Goal: Task Accomplishment & Management: Manage account settings

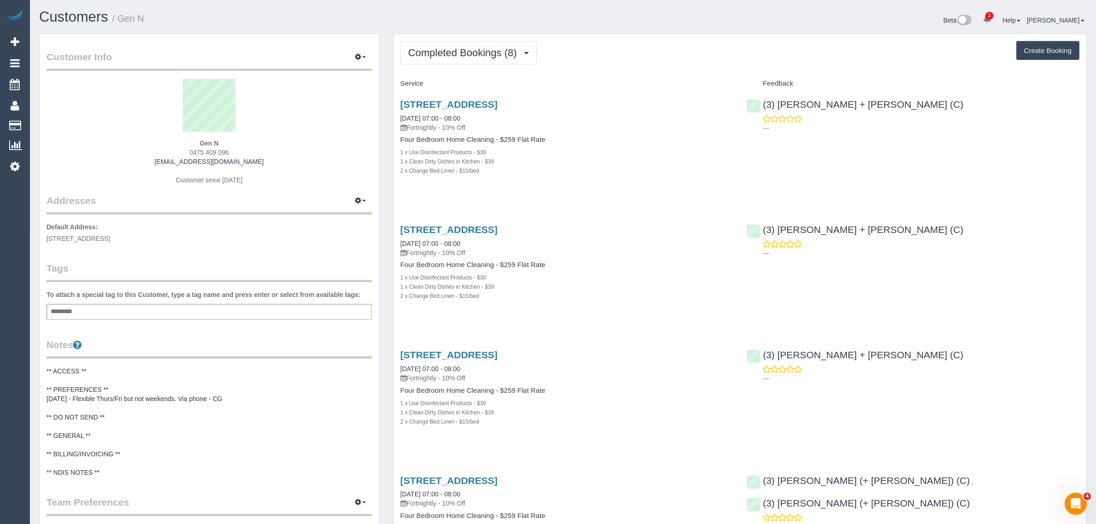
drag, startPoint x: 473, startPoint y: 10, endPoint x: 475, endPoint y: 30, distance: 20.4
click at [473, 10] on h1 "Customers / Gen N" at bounding box center [297, 17] width 517 height 16
click at [465, 42] on button "Completed Bookings (8)" at bounding box center [468, 52] width 136 height 23
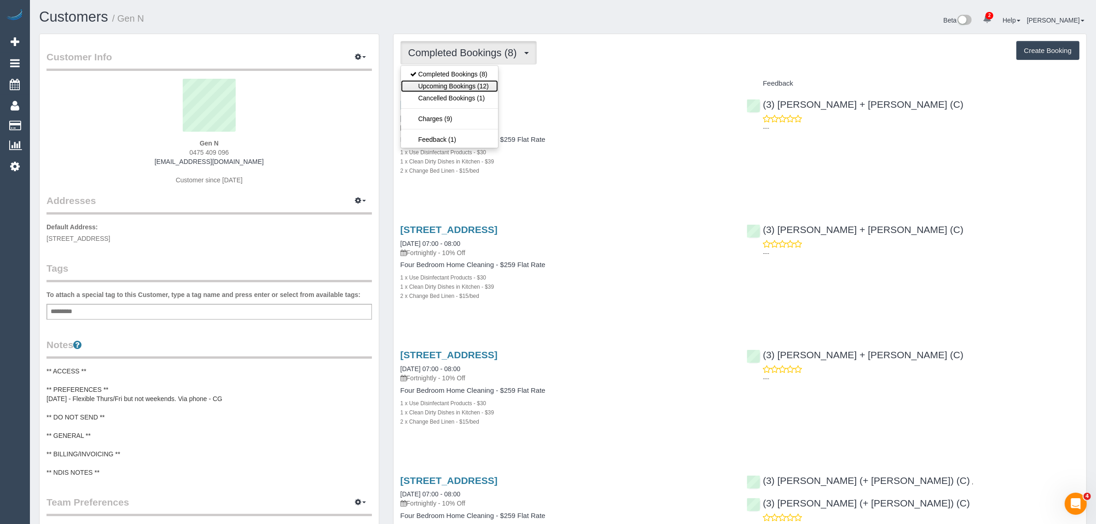
click at [447, 83] on link "Upcoming Bookings (12)" at bounding box center [449, 86] width 97 height 12
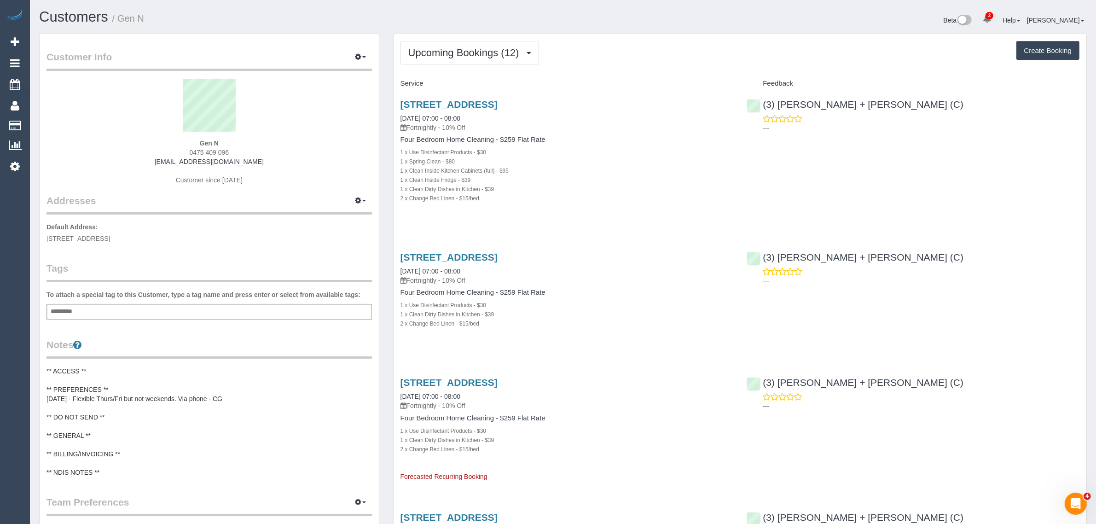
drag, startPoint x: 446, startPoint y: 113, endPoint x: 397, endPoint y: 112, distance: 49.7
click at [397, 112] on div "23 Royal Parade, Parkville, VIC 3052 12/09/2025 07:00 - 08:00 Fortnightly - 10%…" at bounding box center [567, 156] width 347 height 130
copy link "12/09/2025 07:00 - 08:00"
click at [620, 123] on p "Fortnightly - 10% Off" at bounding box center [566, 127] width 333 height 9
drag, startPoint x: 910, startPoint y: 106, endPoint x: 765, endPoint y: 102, distance: 145.0
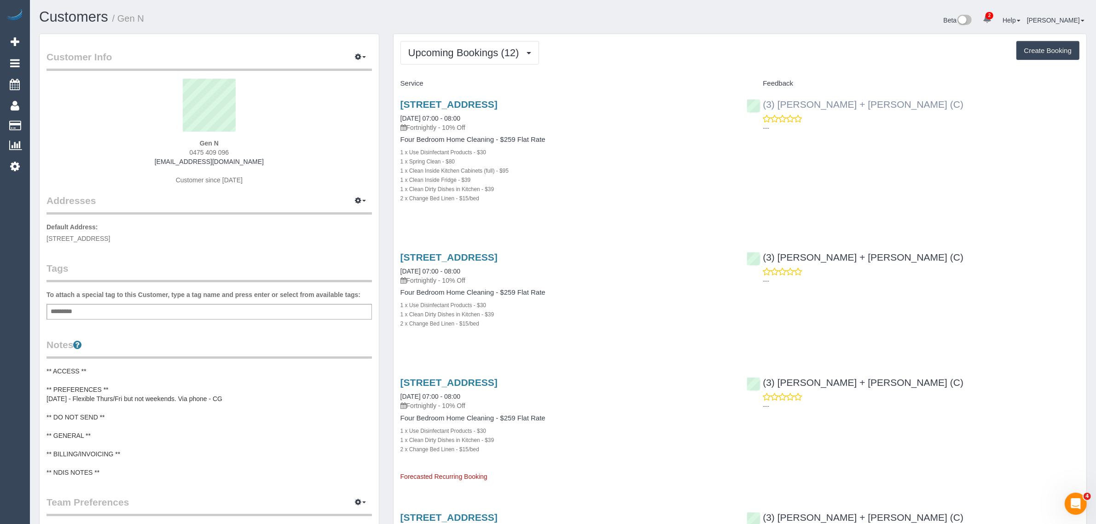
click at [765, 102] on div "(3) Gurdeep + Kamalpreet (C) ---" at bounding box center [913, 113] width 347 height 45
copy link "3) Gurdeep + Kamalpreet (C)"
click at [286, 256] on div "Customer Info Edit Contact Info Send Message Email Preferences Special Sales Ta…" at bounding box center [209, 381] width 339 height 694
click at [110, 238] on span "23 Royal Parade, Parkville, VIC 3052" at bounding box center [78, 238] width 64 height 7
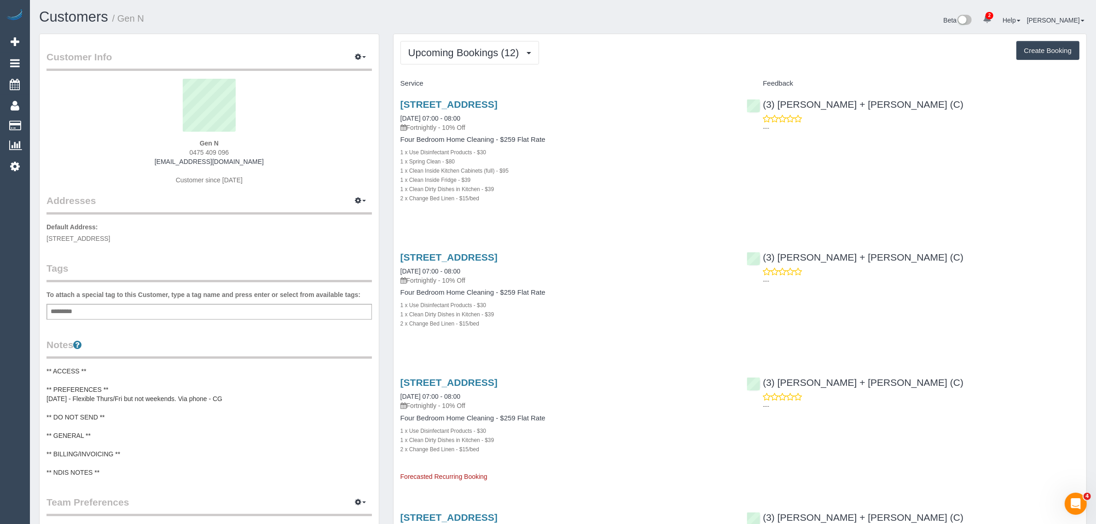
copy span "Parkville"
click at [42, 117] on link "Customers" at bounding box center [87, 125] width 115 height 18
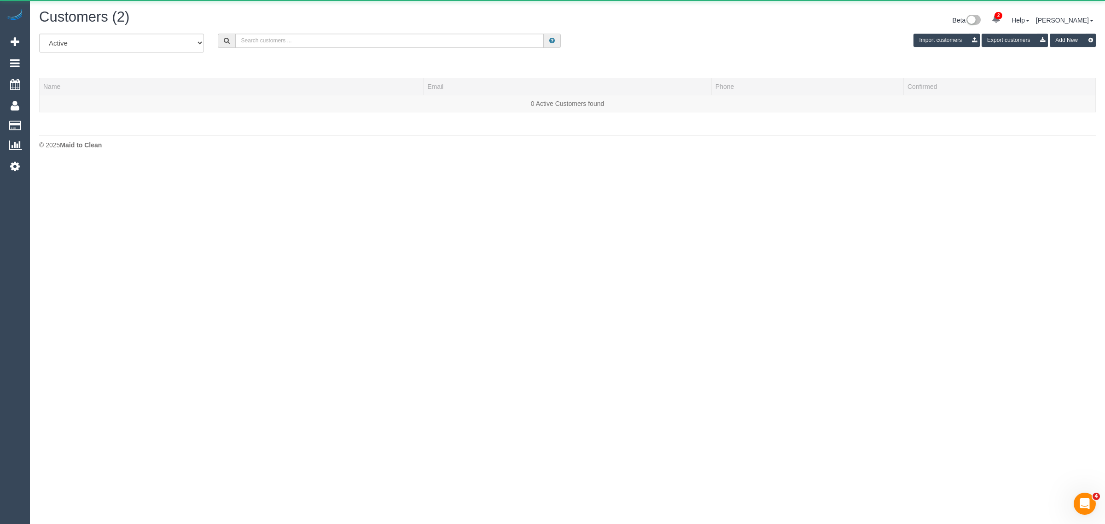
click at [386, 25] on div "Customers (2)" at bounding box center [299, 19] width 535 height 20
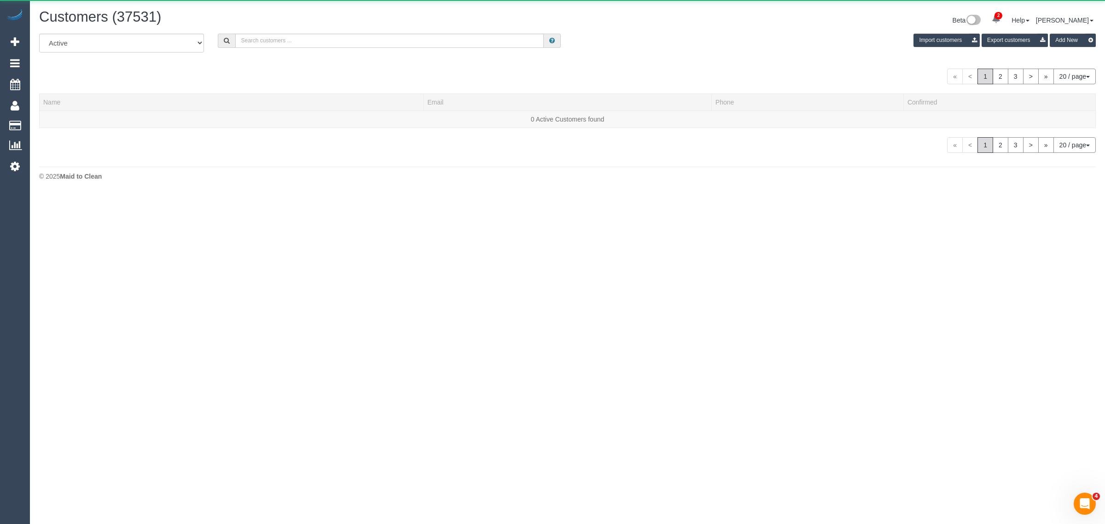
click at [386, 30] on div "Customers (37531) Beta 2 Your Notifications You have 0 alerts × You have 213 to…" at bounding box center [567, 21] width 1070 height 24
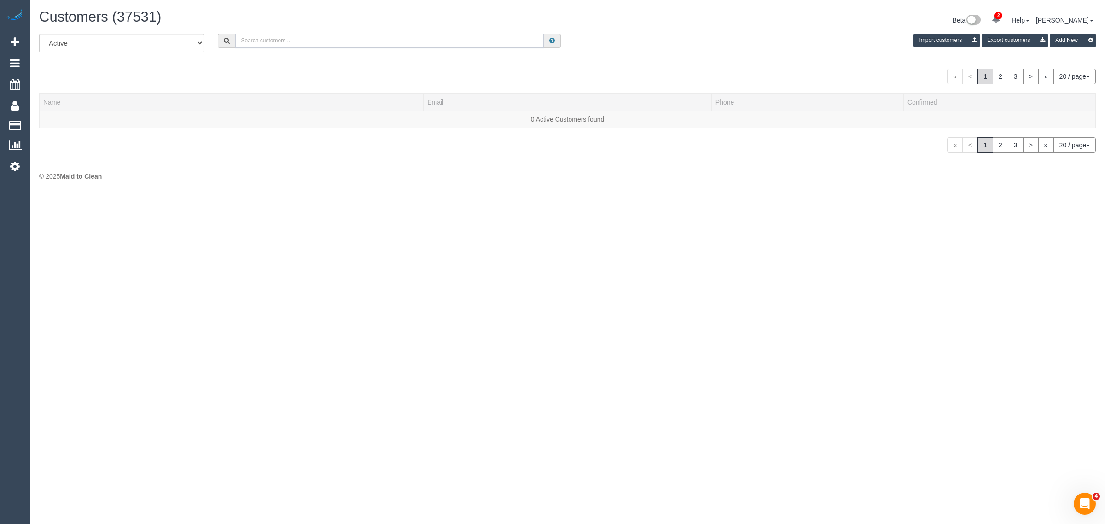
click at [383, 35] on input "text" at bounding box center [389, 41] width 308 height 14
paste input "Arifin (+ Fatema) (C) - MTC Cleaner"
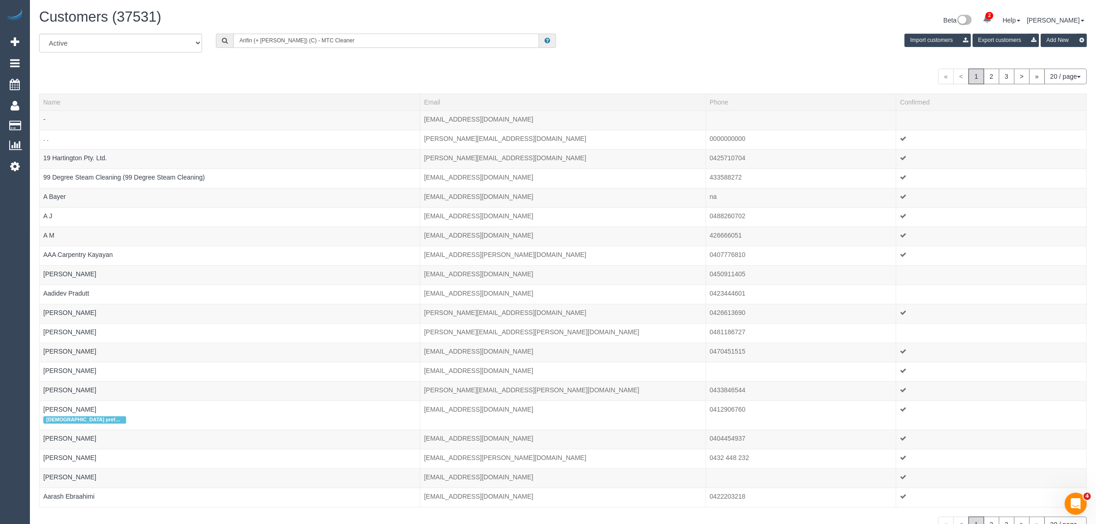
click at [332, 35] on input "Arifin (+ Fatema) (C) - MTC Cleaner" at bounding box center [386, 41] width 306 height 14
click at [334, 35] on input "Arifin (+ Fatema) (C) - MTC Cleaner" at bounding box center [386, 41] width 306 height 14
paste input "Zekiel Johnson"
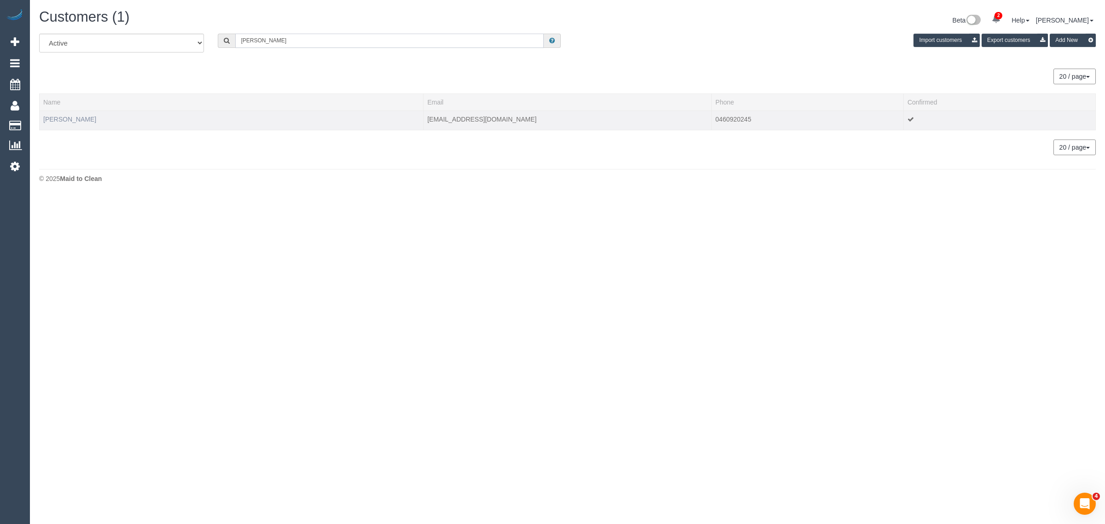
type input "Zekiel Johnson"
click at [75, 120] on link "Zekiel Johnson" at bounding box center [69, 119] width 53 height 7
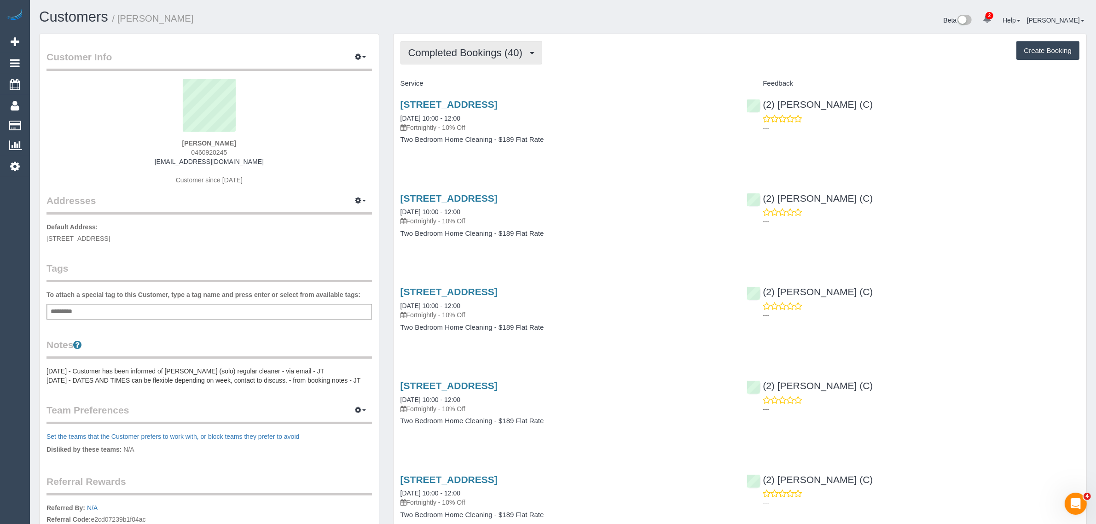
click at [463, 60] on button "Completed Bookings (40)" at bounding box center [471, 52] width 142 height 23
click at [449, 82] on link "Upcoming Bookings (11)" at bounding box center [450, 86] width 99 height 12
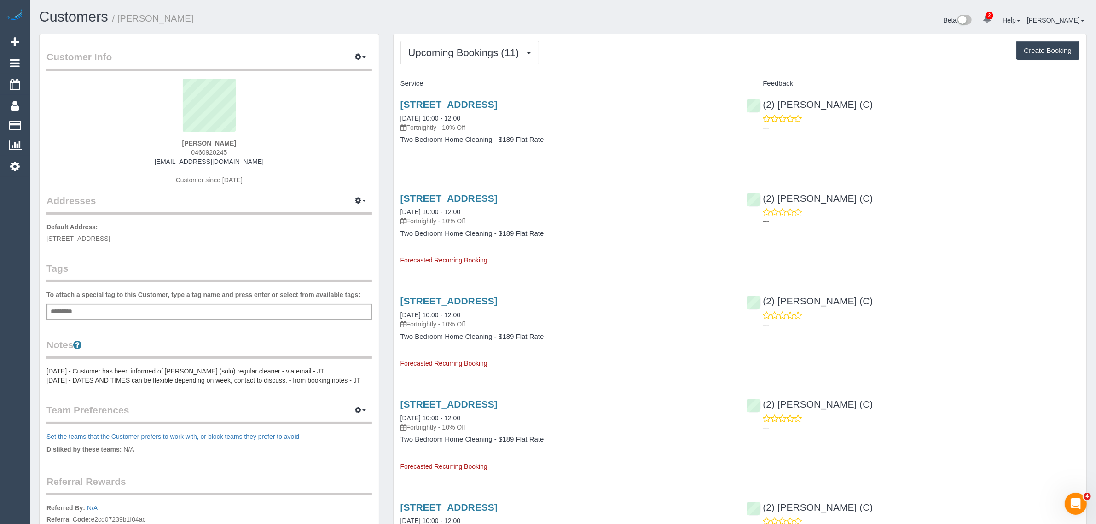
drag, startPoint x: 479, startPoint y: 118, endPoint x: 395, endPoint y: 118, distance: 83.8
click at [395, 118] on div "31 Wellington Street, U611, Collingwood, VIC 3066 15/09/2025 10:00 - 12:00 Fort…" at bounding box center [567, 126] width 347 height 71
copy link "15/09/2025 10:00 - 12:00"
click at [449, 116] on link "15/09/2025 10:00 - 12:00" at bounding box center [430, 118] width 60 height 7
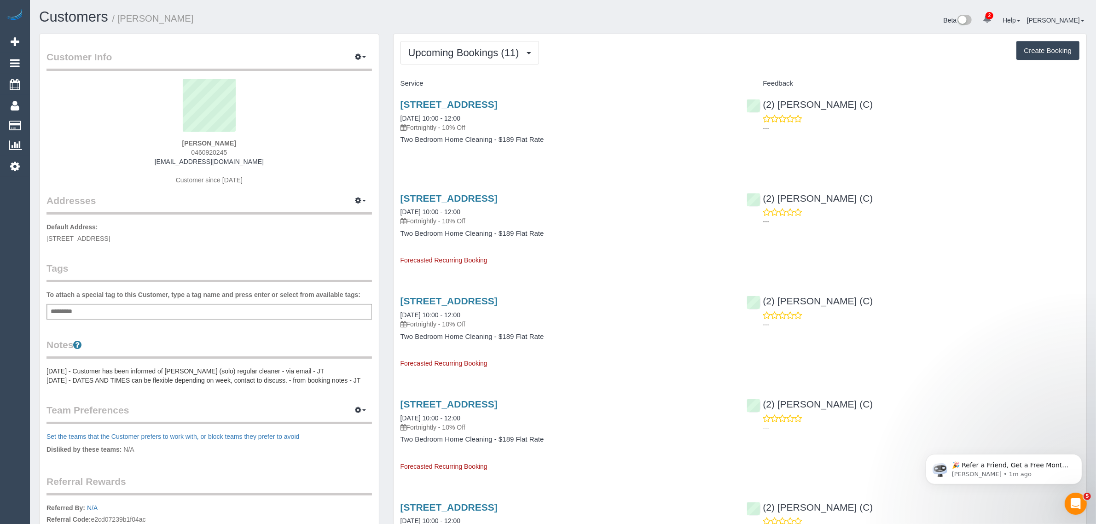
click at [450, 155] on div "31 Wellington Street, U611, Collingwood, VIC 3066 15/09/2025 10:00 - 12:00 Fort…" at bounding box center [567, 126] width 347 height 71
drag, startPoint x: 408, startPoint y: 114, endPoint x: 433, endPoint y: 116, distance: 25.4
click at [433, 116] on div "31 Wellington Street, U611, Collingwood, VIC 3066 15/09/2025 10:00 - 12:00 Fort…" at bounding box center [567, 126] width 347 height 71
copy link "15/09/2025"
drag, startPoint x: 394, startPoint y: 210, endPoint x: 433, endPoint y: 211, distance: 38.7
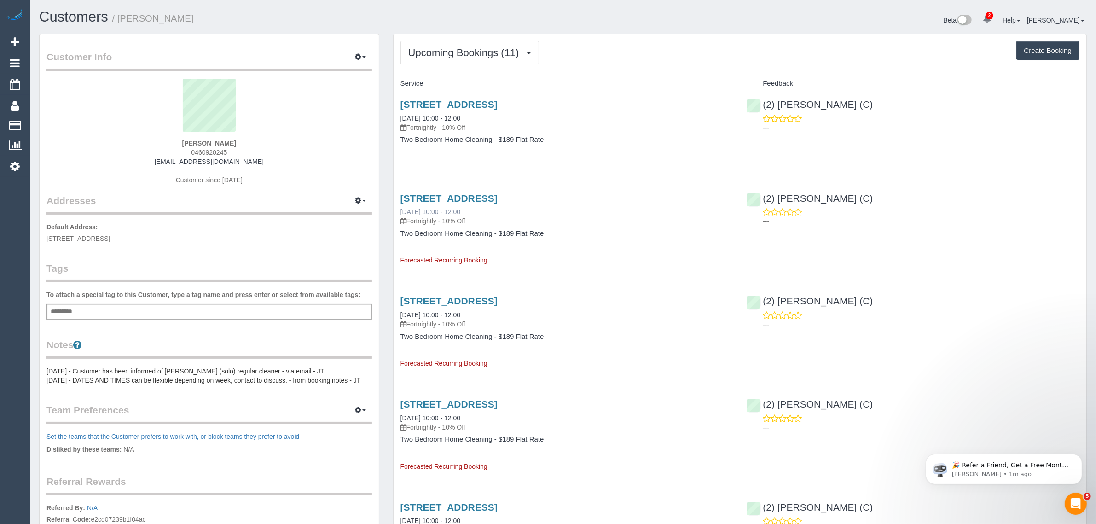
click at [433, 211] on div "31 Wellington Street, U611, Collingwood, VIC 3066 29/09/2025 10:00 - 12:00 Fort…" at bounding box center [567, 225] width 347 height 80
copy link "29/09/2025"
click at [464, 45] on button "Upcoming Bookings (11)" at bounding box center [469, 52] width 139 height 23
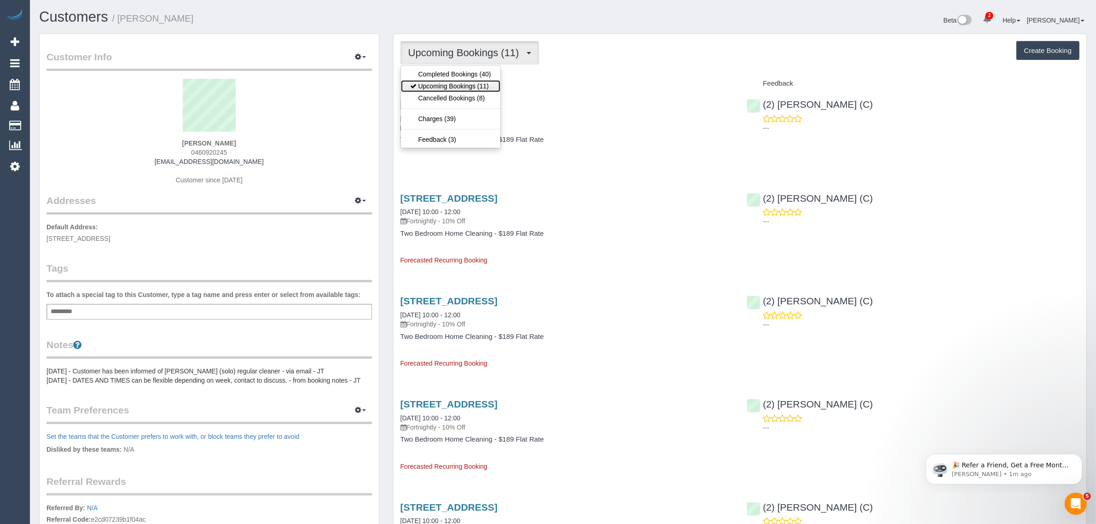
click at [448, 83] on link "Upcoming Bookings (11)" at bounding box center [450, 86] width 99 height 12
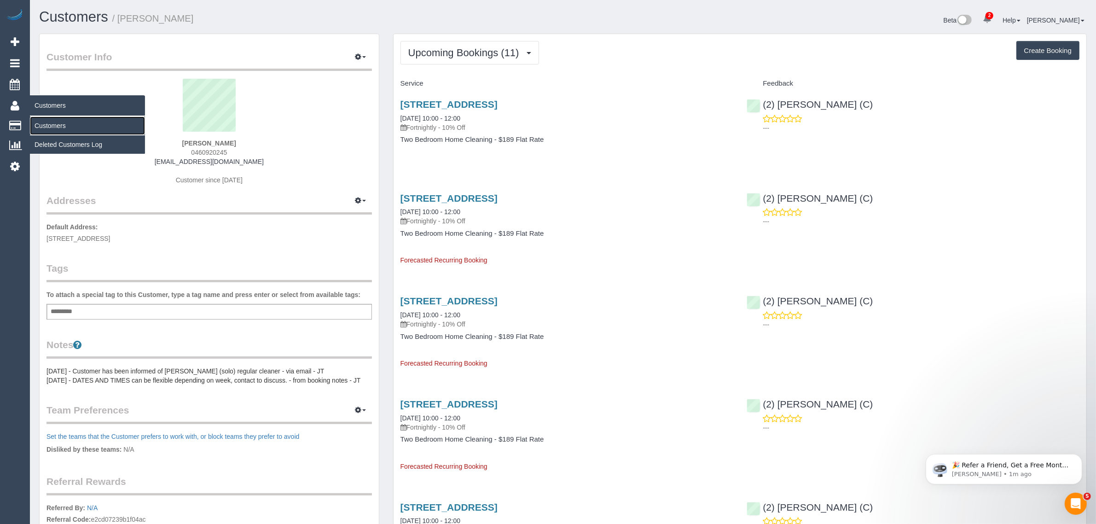
click at [46, 123] on link "Customers" at bounding box center [87, 125] width 115 height 18
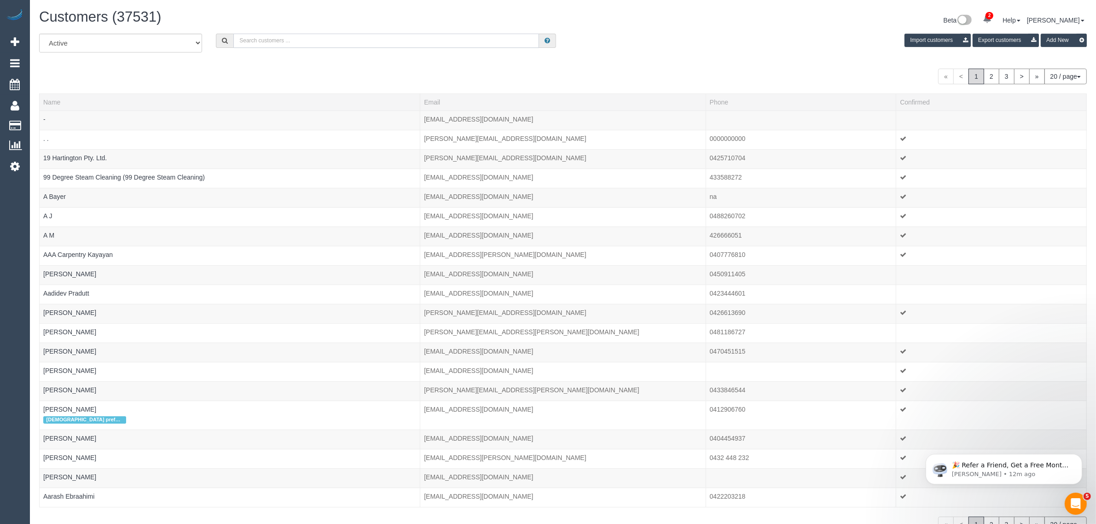
click at [302, 34] on input "text" at bounding box center [386, 41] width 306 height 14
paste input "Ritu Nagpal"
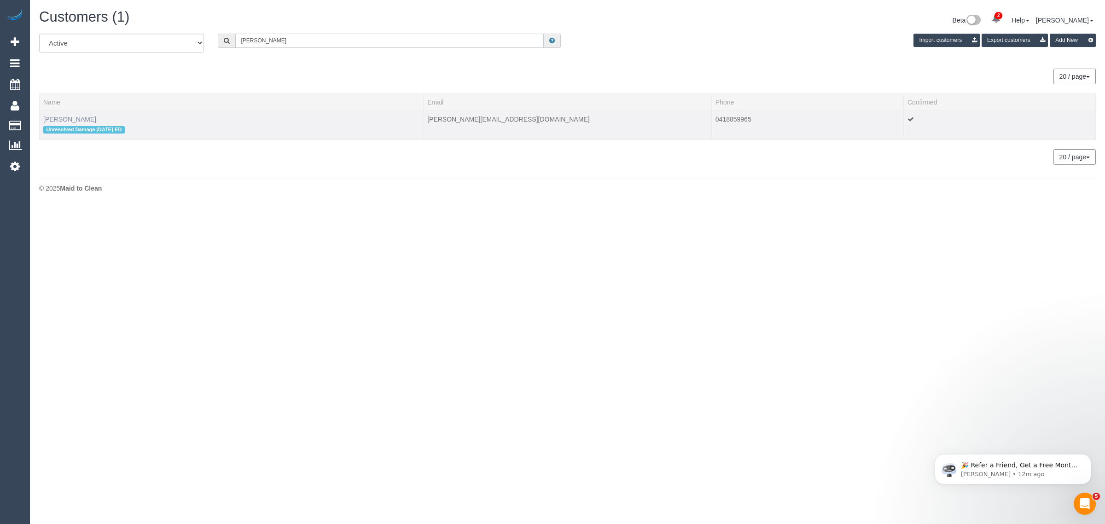
type input "Ritu Nagpal"
click at [45, 118] on link "Ritu Nagpal" at bounding box center [69, 119] width 53 height 7
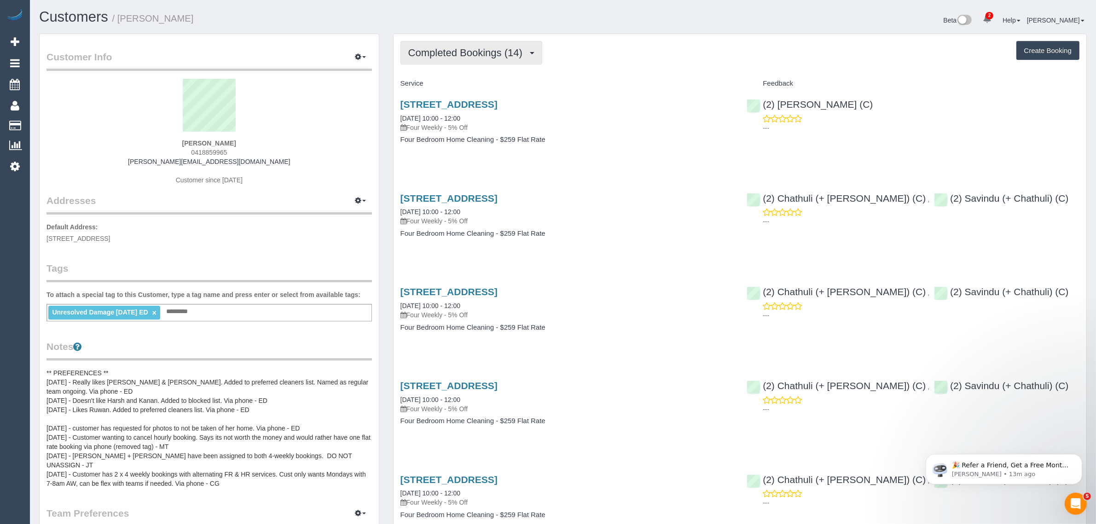
click at [426, 41] on button "Completed Bookings (14)" at bounding box center [471, 52] width 142 height 23
click at [427, 86] on link "Upcoming Bookings (12)" at bounding box center [450, 86] width 99 height 12
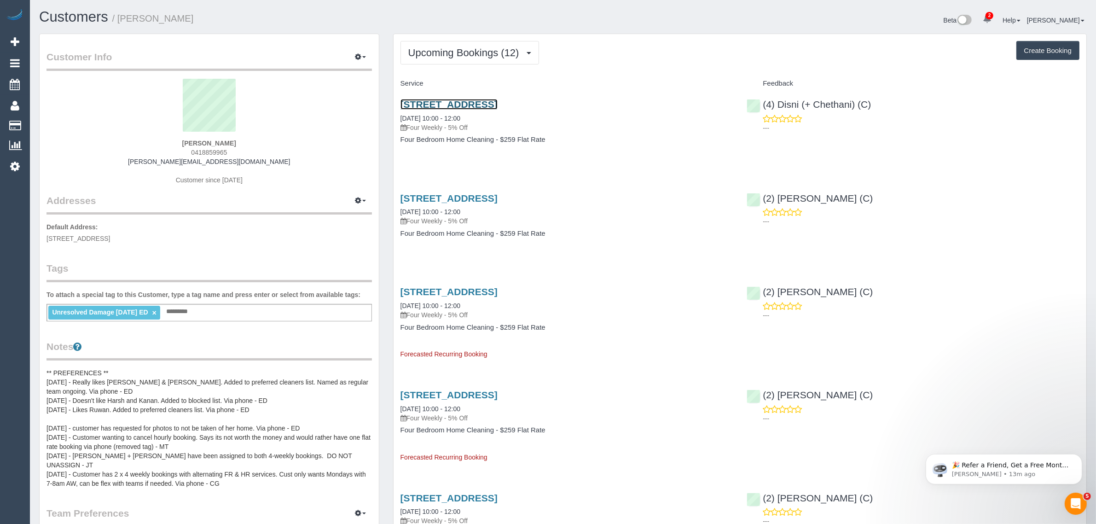
click at [449, 102] on link "20 Oakwood Ave, Brighton, VIC 3186" at bounding box center [448, 104] width 97 height 11
drag, startPoint x: 397, startPoint y: 118, endPoint x: 434, endPoint y: 116, distance: 37.4
click at [434, 116] on div "20 Oakwood Ave, Brighton, VIC 3186 15/09/2025 10:00 - 12:00 Four Weekly - 5% Of…" at bounding box center [567, 126] width 347 height 71
copy link "15/09/2025"
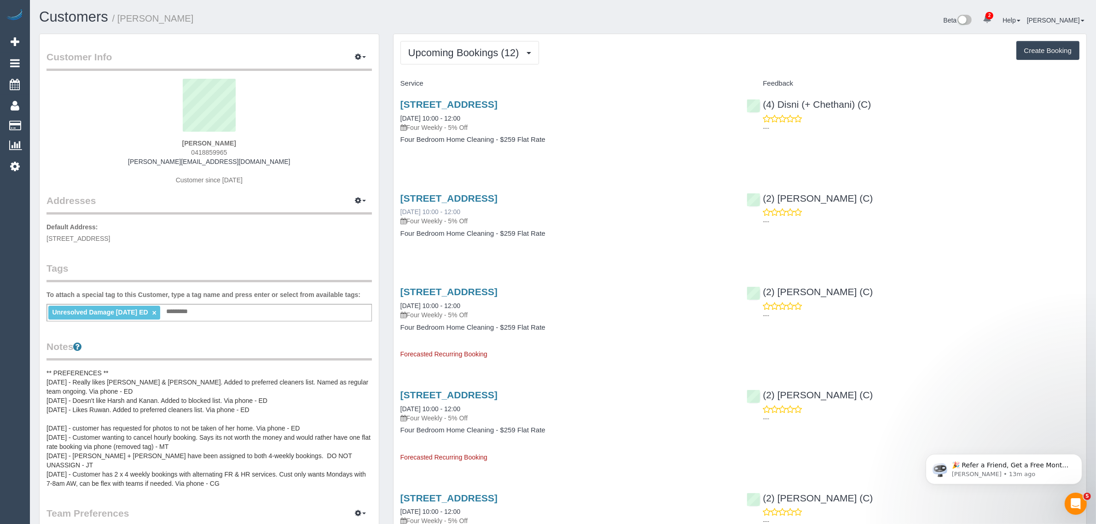
drag, startPoint x: 394, startPoint y: 209, endPoint x: 432, endPoint y: 209, distance: 37.3
click at [432, 209] on div "20 Oakwood Ave, Brighton, VIC 3186 13/10/2025 10:00 - 12:00 Four Weekly - 5% Of…" at bounding box center [567, 220] width 347 height 71
copy link "13/10/2025"
click at [474, 53] on span "Upcoming Bookings (12)" at bounding box center [466, 53] width 116 height 12
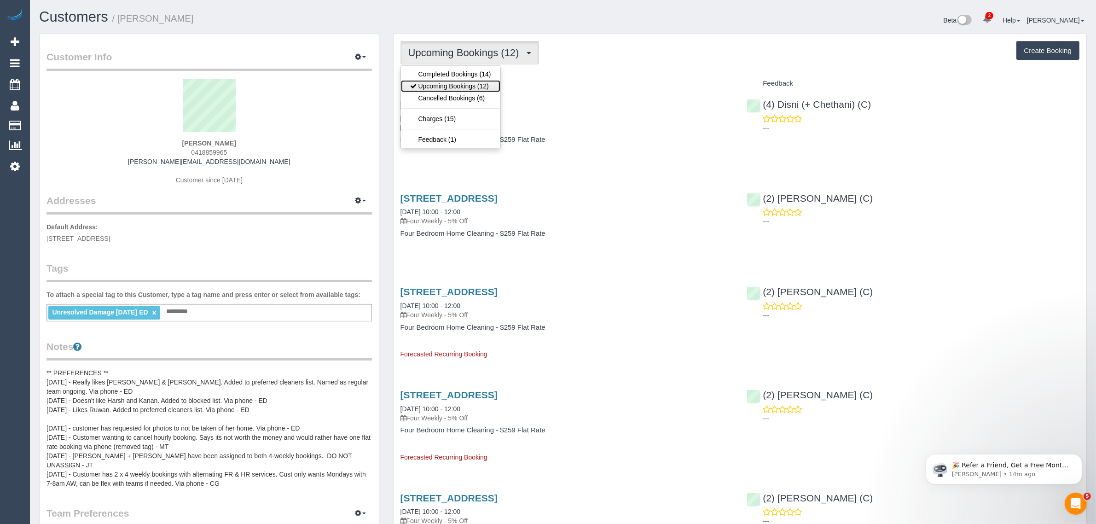
click at [455, 84] on link "Upcoming Bookings (12)" at bounding box center [450, 86] width 99 height 12
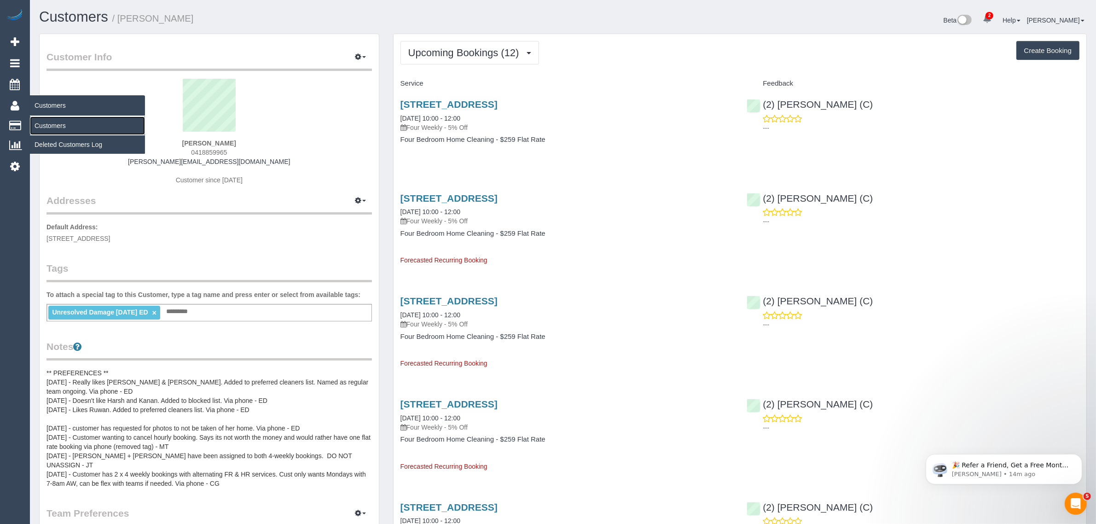
click at [44, 125] on link "Customers" at bounding box center [87, 125] width 115 height 18
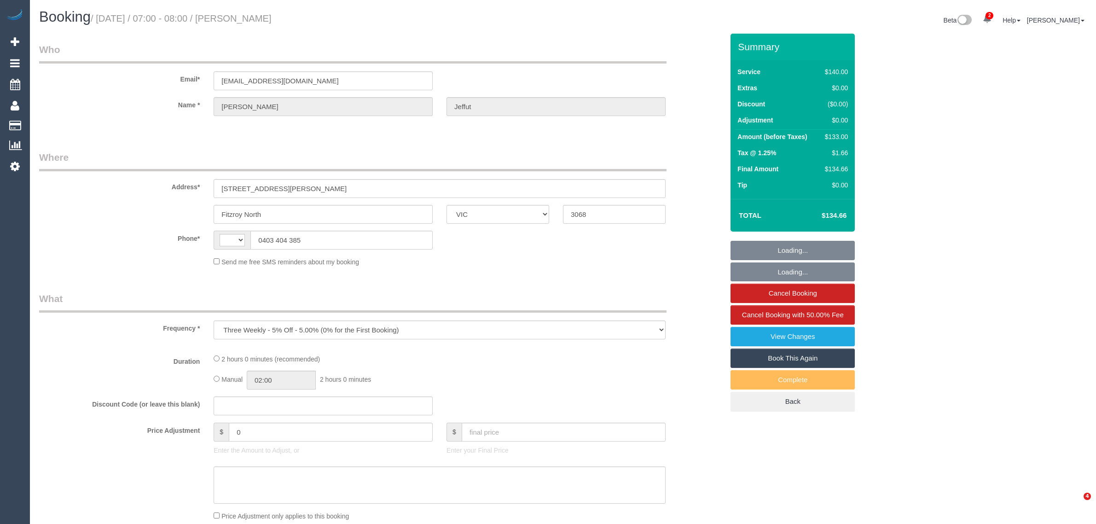
select select "VIC"
select select "string:stripe-pm_1Oa6xw2GScqysDRVVgSqSt3T"
select select "number:29"
select select "number:14"
select select "number:19"
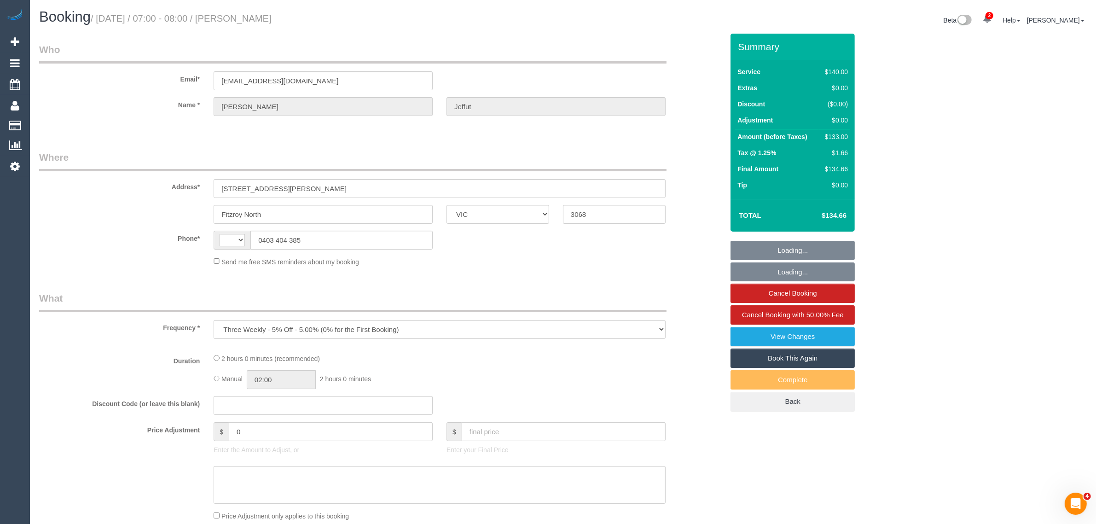
select select "number:22"
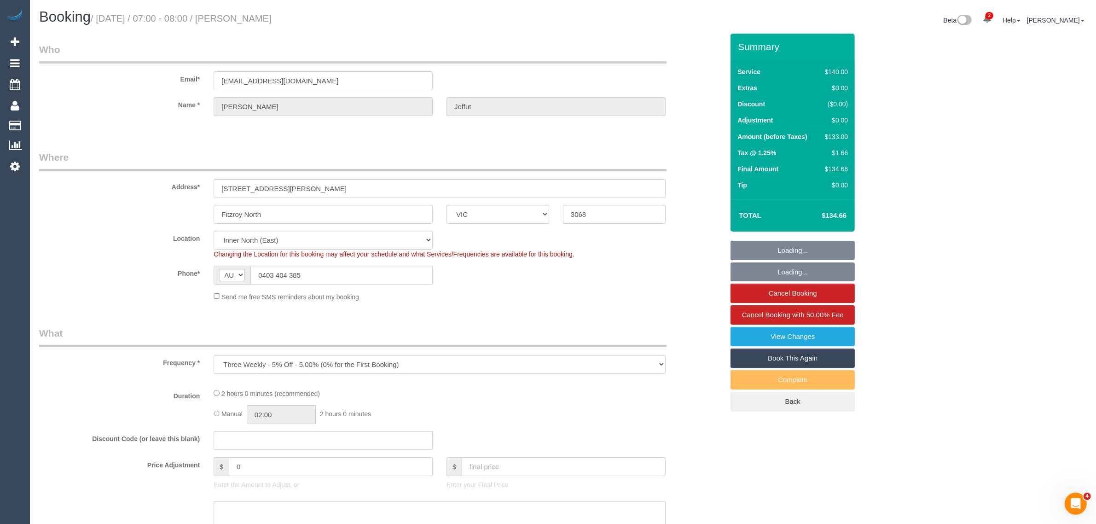
select select "string:AU"
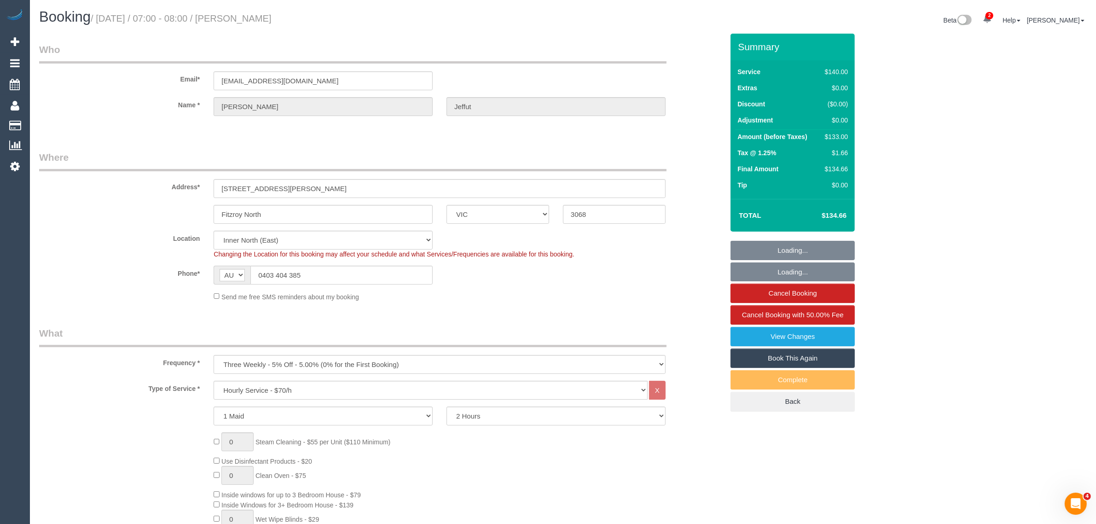
select select "object:1722"
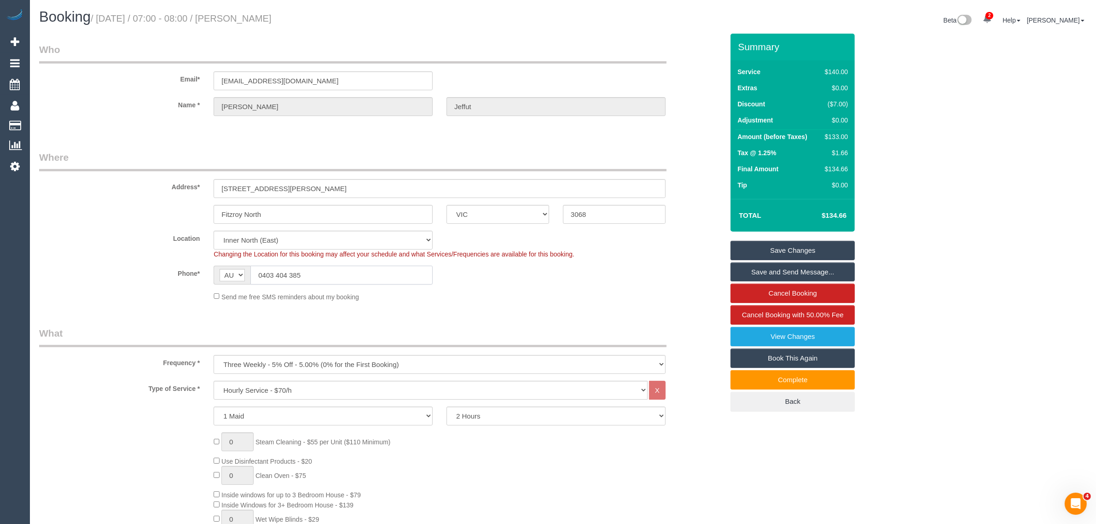
click at [374, 269] on input "0403 404 385" at bounding box center [341, 275] width 182 height 19
click at [345, 270] on input "0403 404 385" at bounding box center [341, 275] width 182 height 19
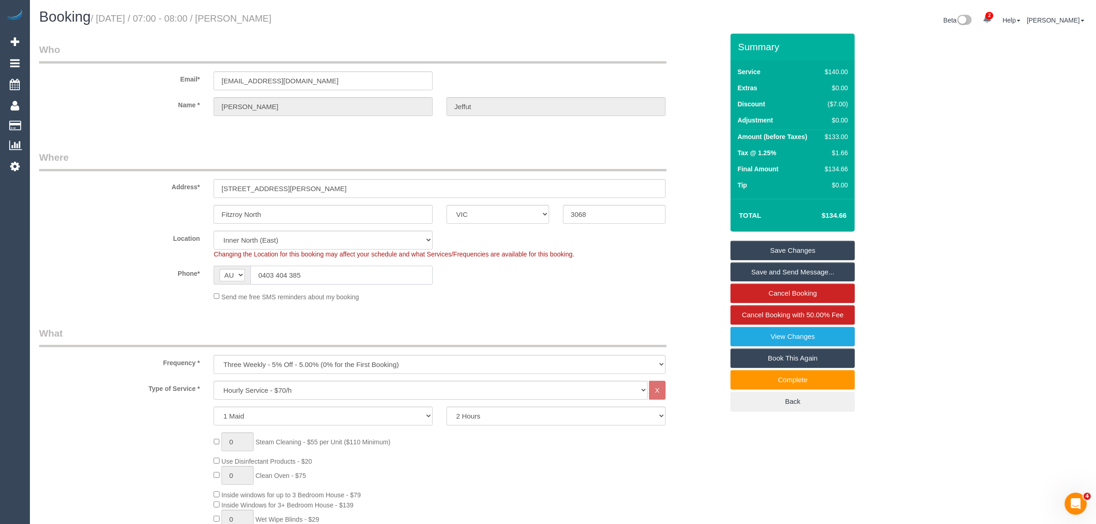
click at [345, 270] on input "0403 404 385" at bounding box center [341, 275] width 182 height 19
click at [134, 154] on legend "Where" at bounding box center [352, 161] width 627 height 21
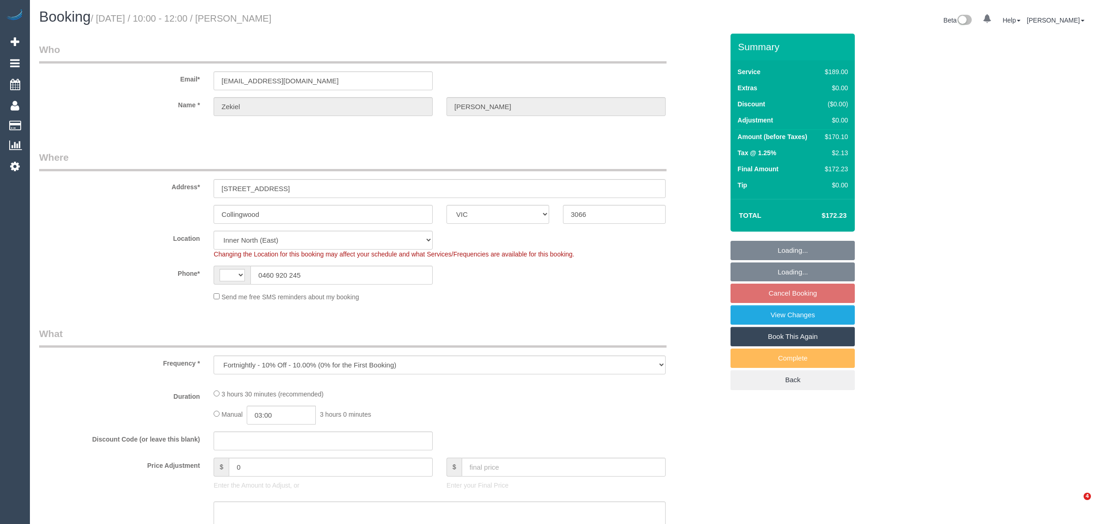
select select "VIC"
select select "string:AU"
select select "string:stripe-pm_1OF60i2GScqysDRVk639pnTA"
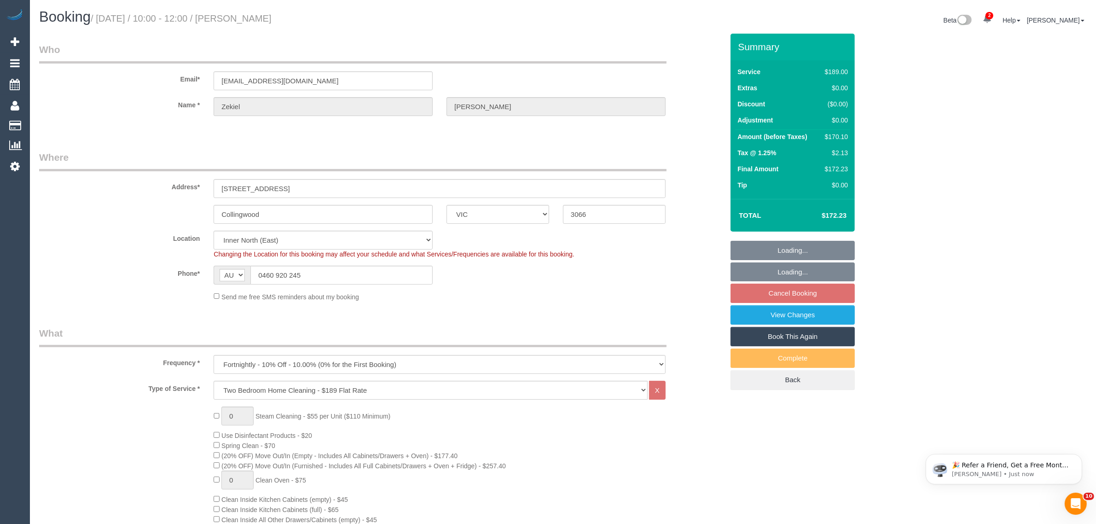
select select "object:795"
select select "number:28"
select select "number:14"
select select "number:21"
select select "number:36"
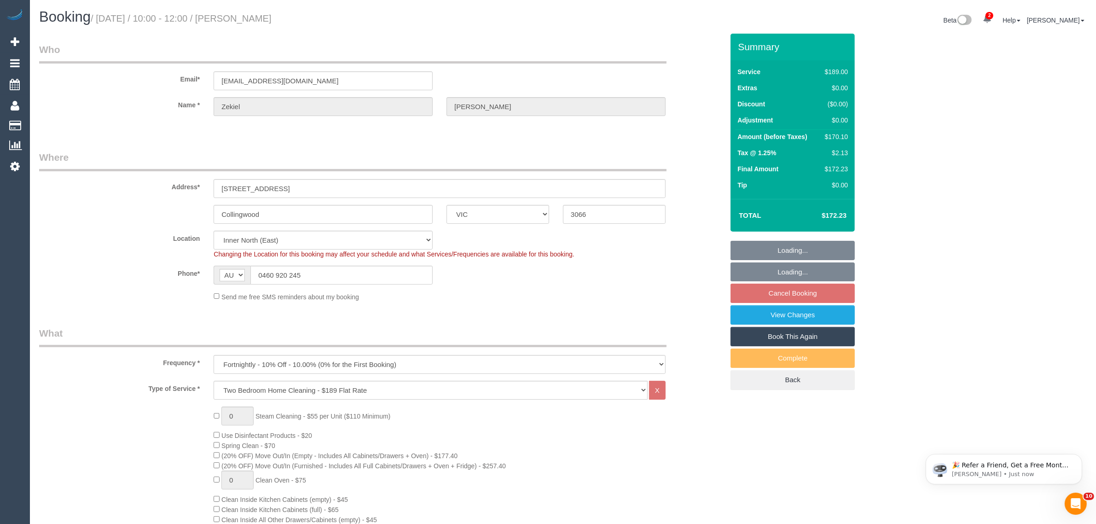
select select "number:35"
select select "number:11"
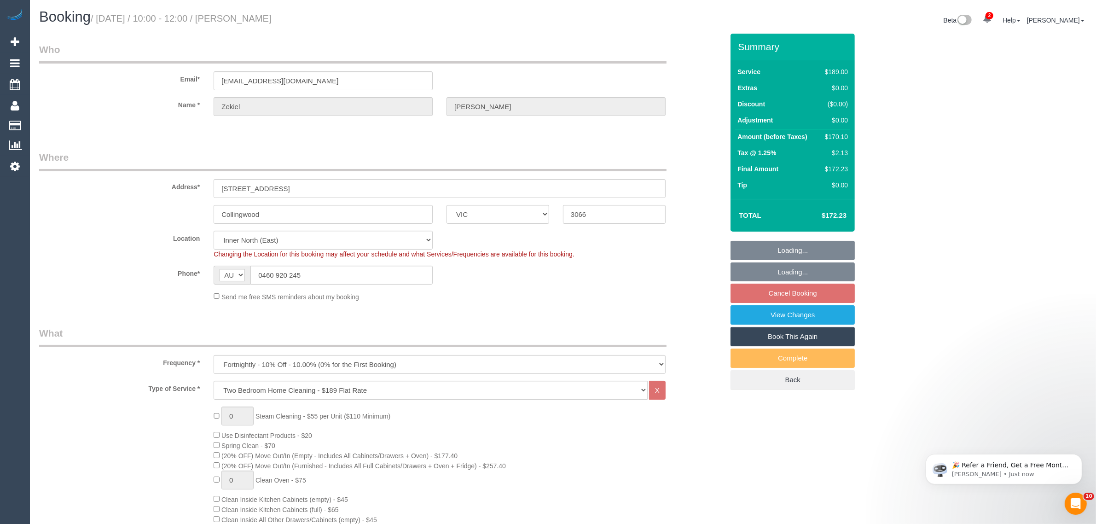
select select "spot1"
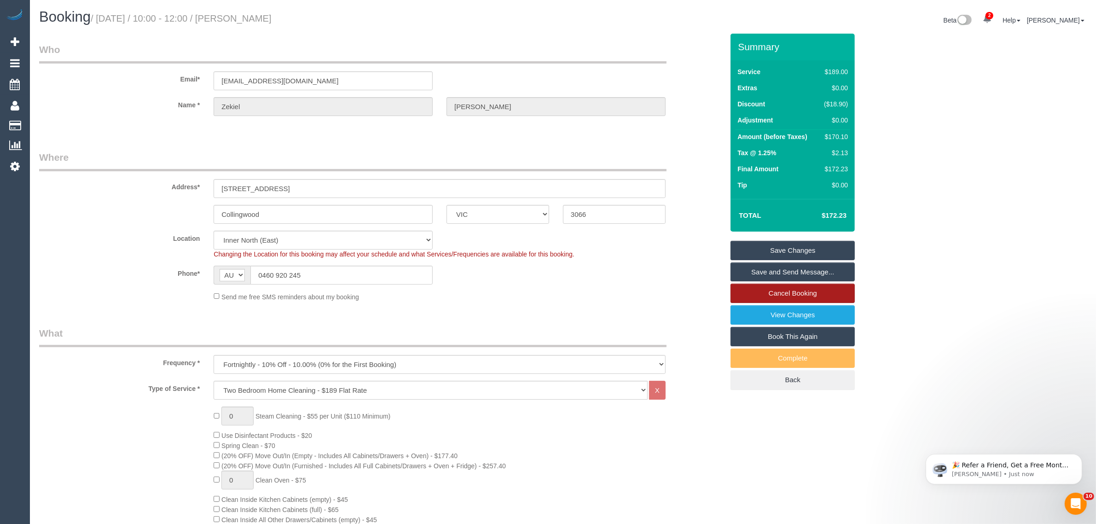
click at [767, 292] on link "Cancel Booking" at bounding box center [792, 293] width 124 height 19
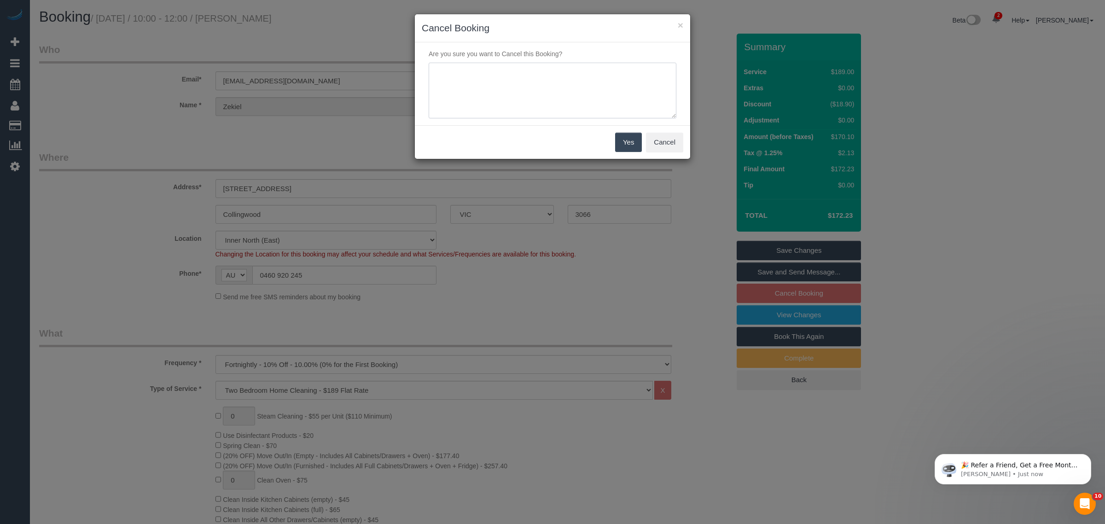
click at [530, 98] on textarea at bounding box center [553, 91] width 248 height 56
type textarea "Customer wants to skip via txt - KA"
click at [616, 143] on button "Yes" at bounding box center [628, 142] width 27 height 19
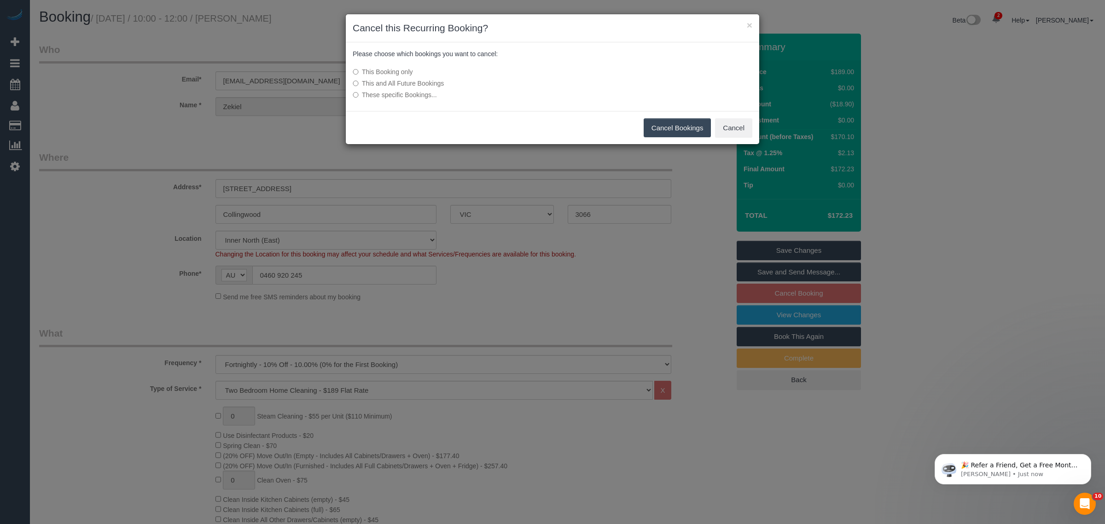
click at [652, 130] on button "Cancel Bookings" at bounding box center [677, 127] width 68 height 19
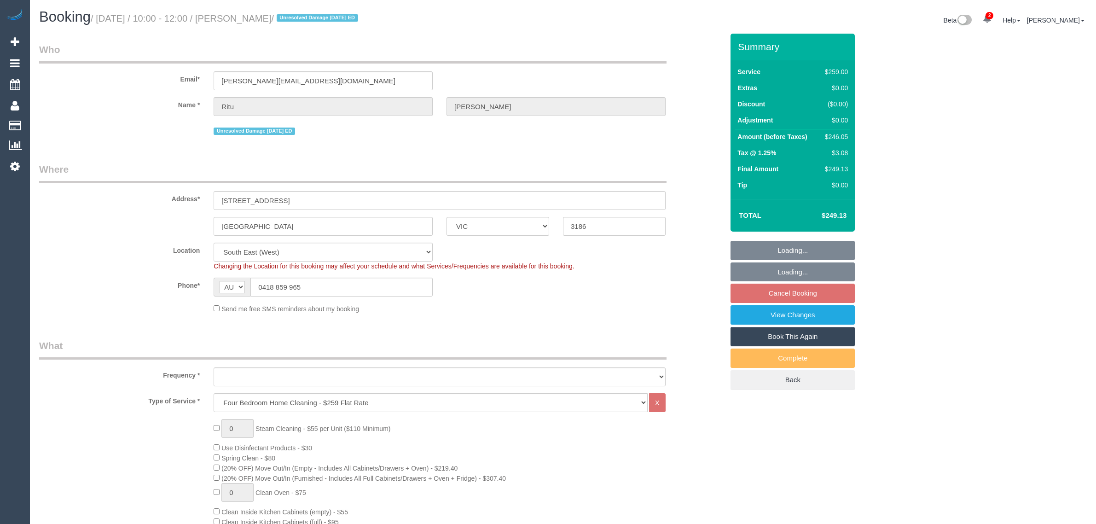
select select "VIC"
select select "number:28"
select select "number:14"
select select "number:19"
select select "number:25"
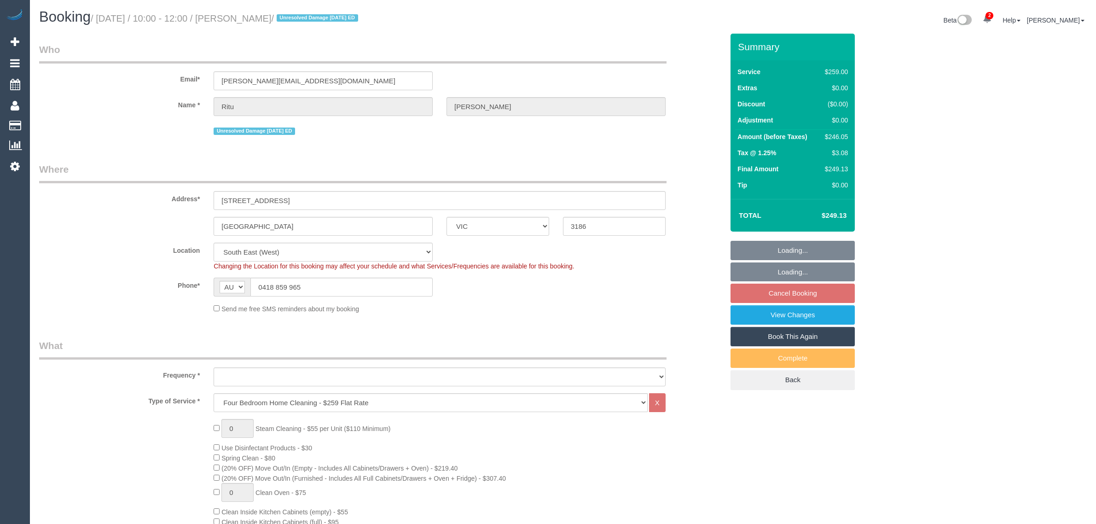
select select "number:35"
select select "object:1371"
select select "spot1"
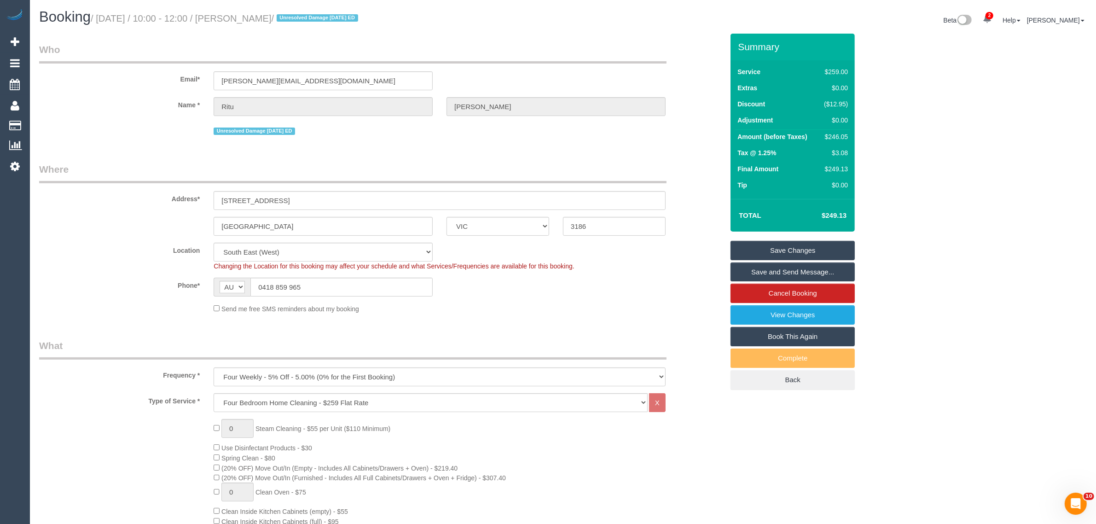
drag, startPoint x: 589, startPoint y: 146, endPoint x: 586, endPoint y: 155, distance: 9.3
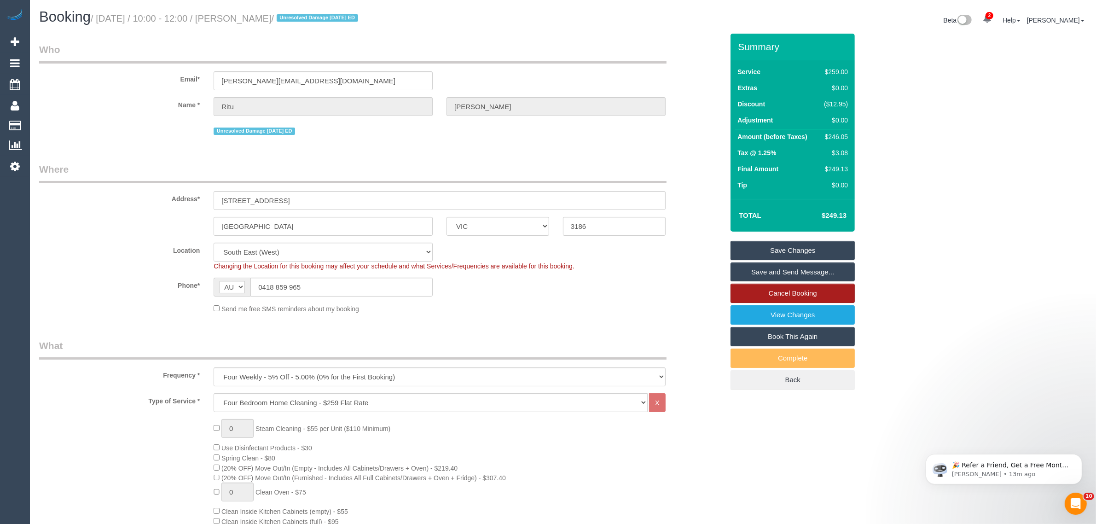
click at [738, 293] on link "Cancel Booking" at bounding box center [792, 293] width 124 height 19
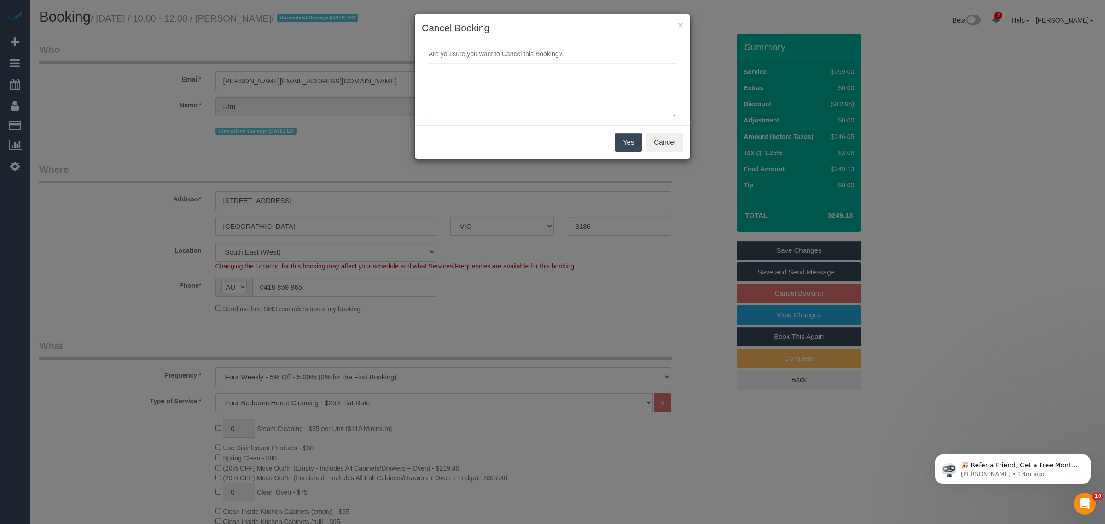
click at [530, 122] on div "Are you sure you want to Cancel this Booking?" at bounding box center [552, 83] width 275 height 83
click at [536, 111] on textarea at bounding box center [553, 91] width 248 height 56
type textarea "customer wants to skip via txt - KA"
click at [623, 142] on button "Yes" at bounding box center [628, 142] width 27 height 19
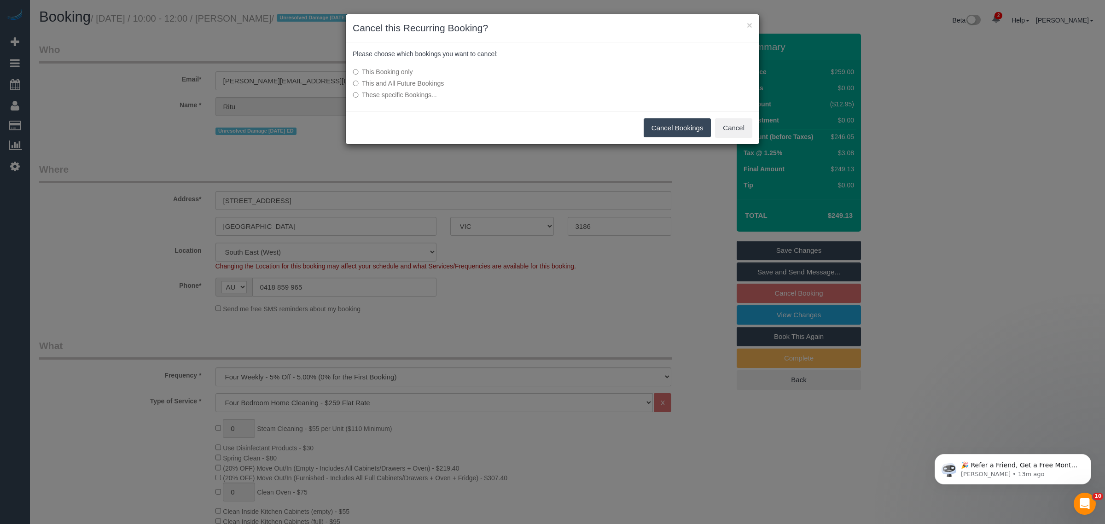
click at [664, 133] on button "Cancel Bookings" at bounding box center [677, 127] width 68 height 19
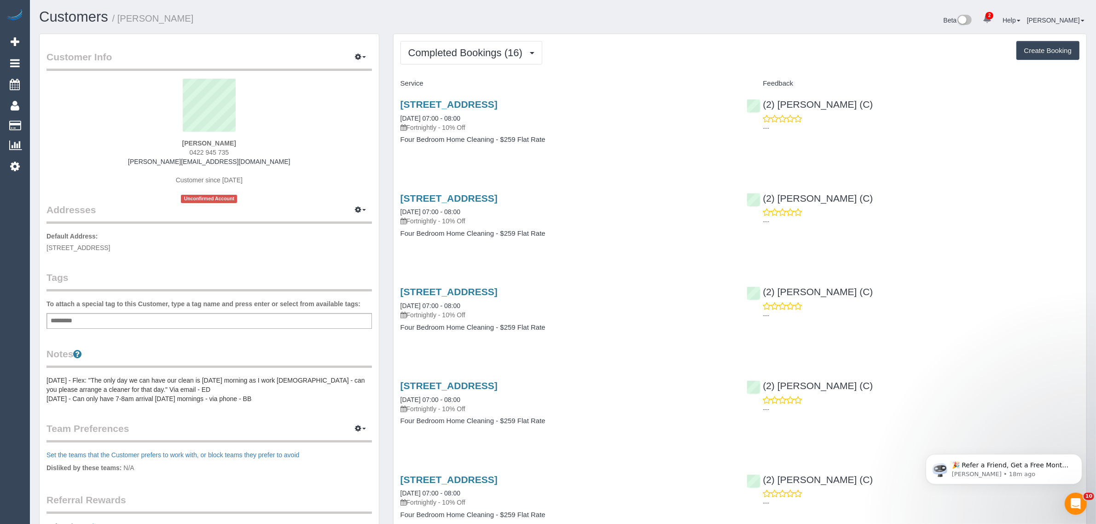
click at [201, 152] on span "0422 945 735" at bounding box center [210, 152] width 40 height 7
copy div "0422 945 735"
click at [449, 104] on link "15 Florirda Ave, Beaumaris, VIC 3193" at bounding box center [448, 104] width 97 height 11
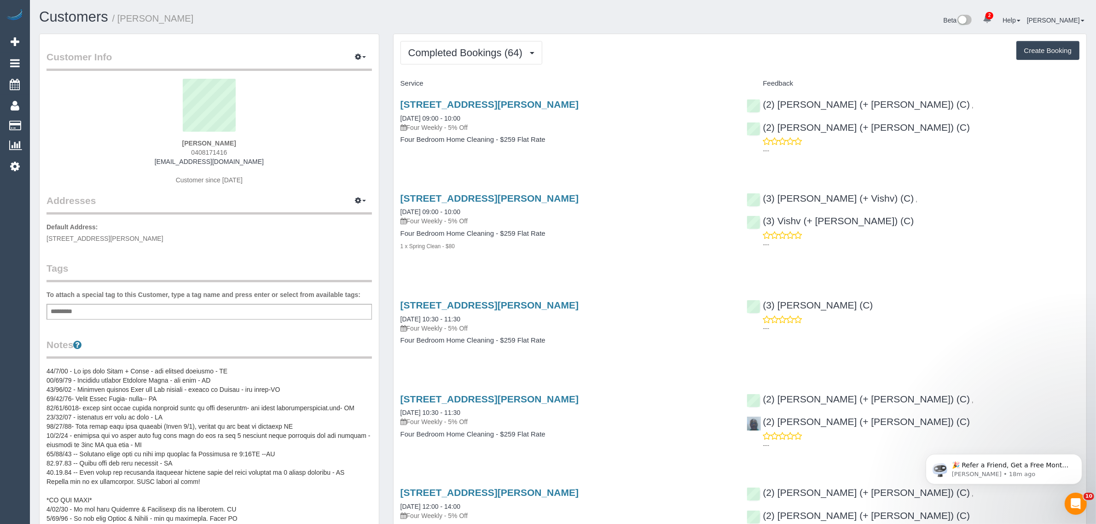
click at [217, 150] on span "0408171416" at bounding box center [209, 152] width 36 height 7
copy div "0408171416"
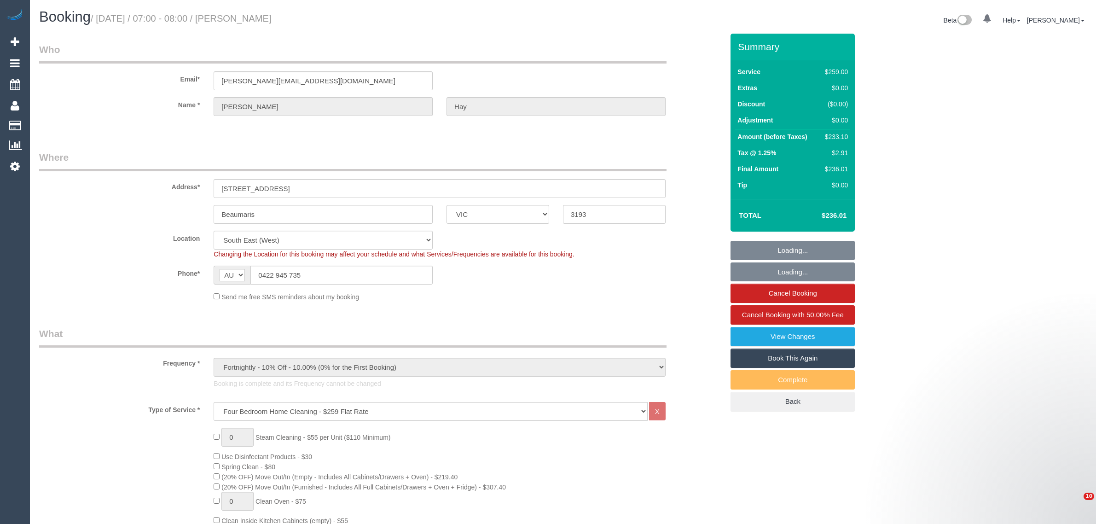
select select "VIC"
select select "spot1"
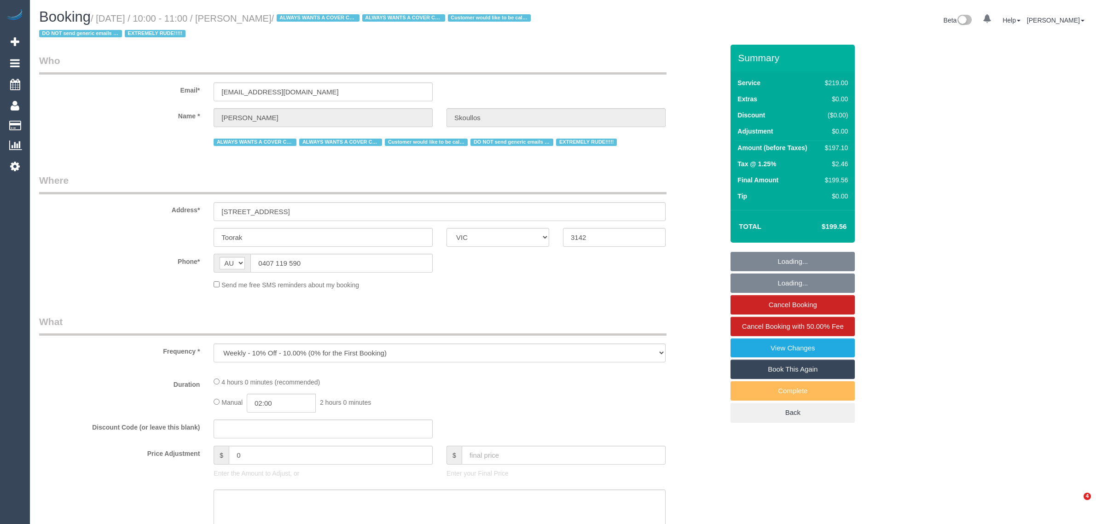
select select "VIC"
select select "string:stripe-pm_1N4H7a2GScqysDRV09GikWT6"
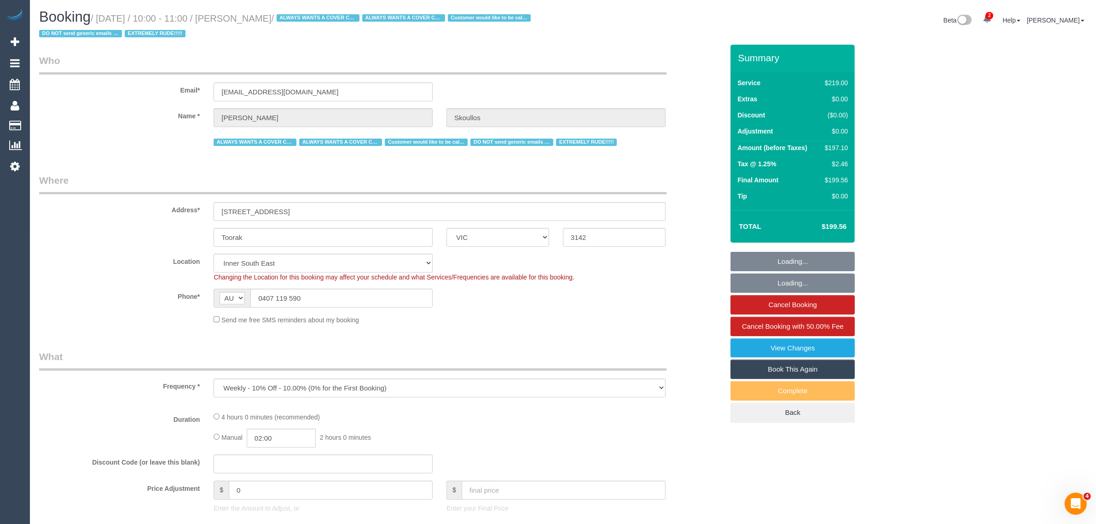
select select "number:28"
select select "number:14"
select select "number:19"
select select "number:22"
select select "number:34"
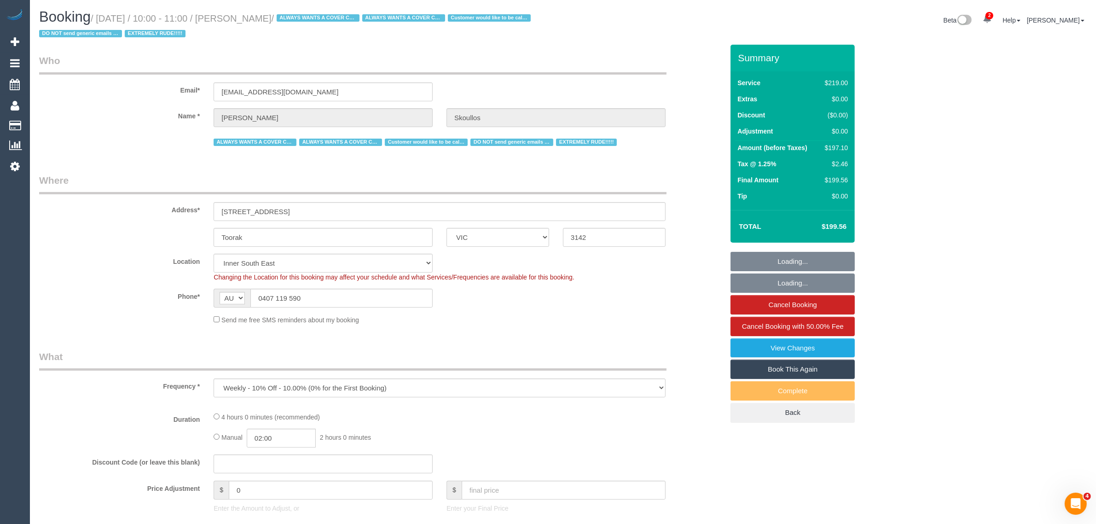
select select "number:12"
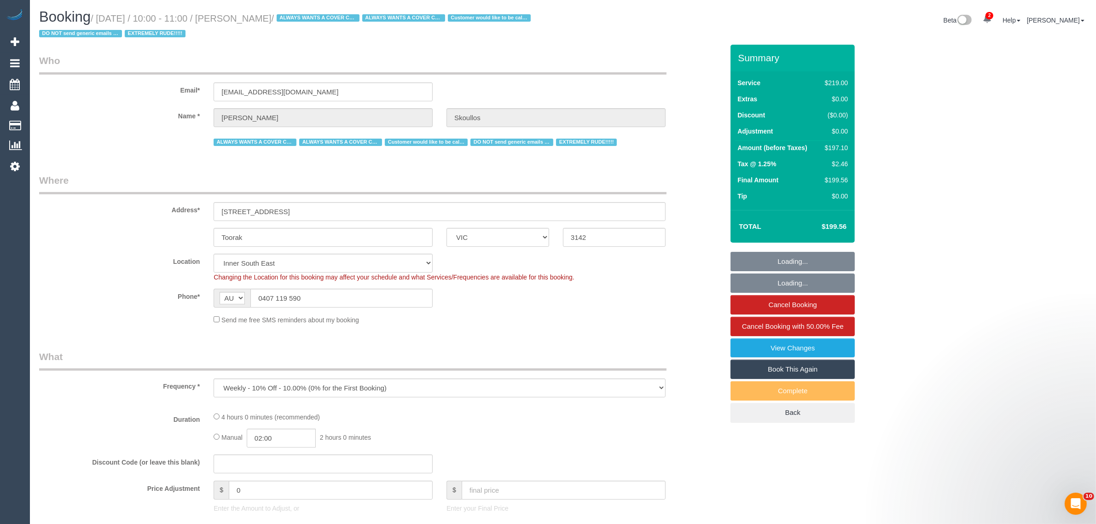
select select "object:732"
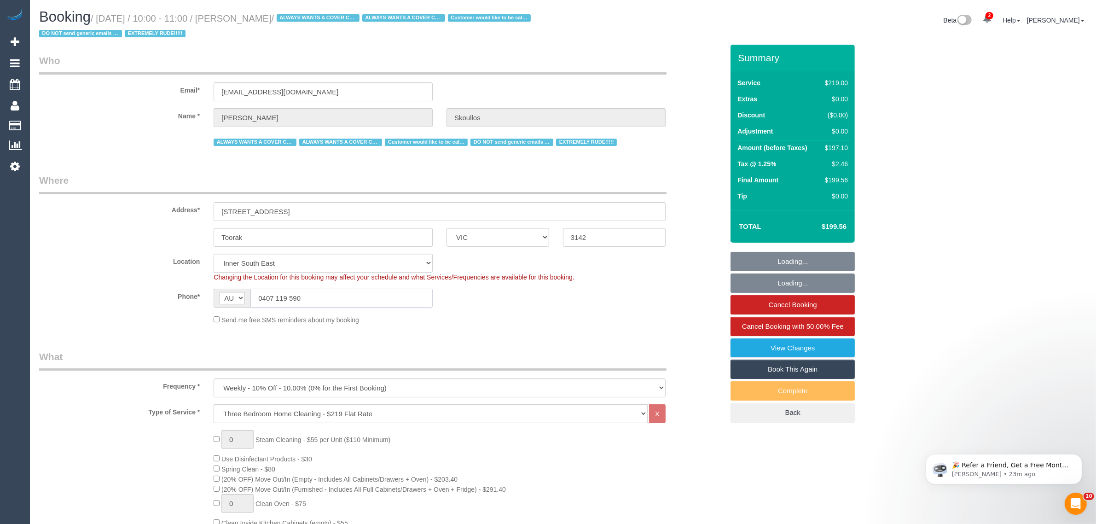
click at [347, 302] on input "0407 119 590" at bounding box center [341, 298] width 182 height 19
click at [337, 293] on input "0407 119 590" at bounding box center [341, 298] width 182 height 19
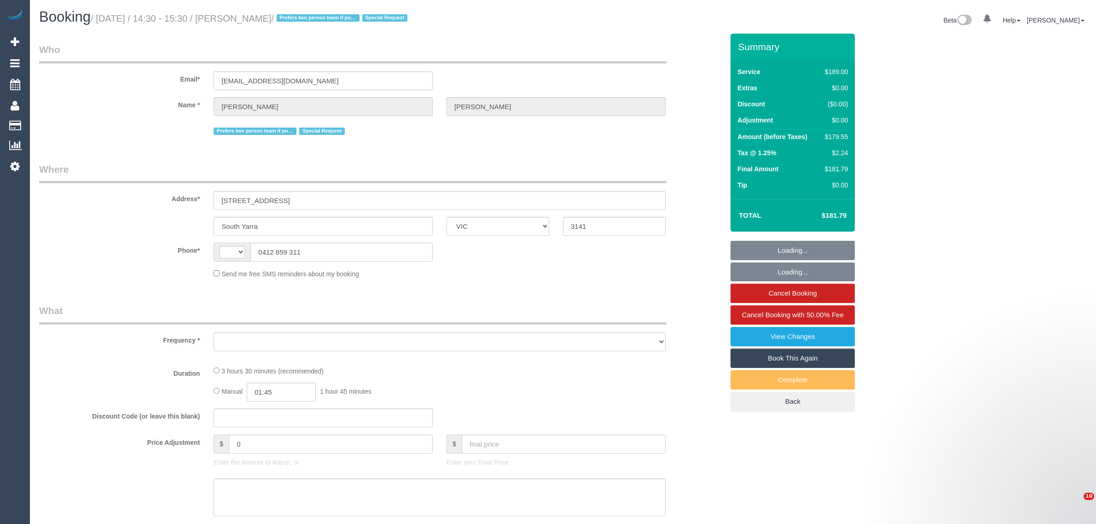
select select "VIC"
select select "object:338"
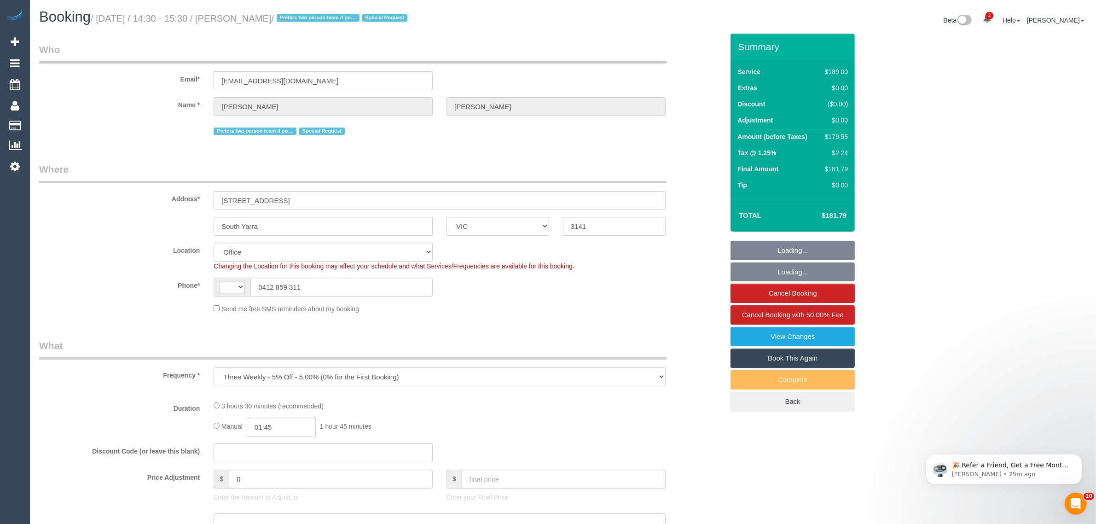
select select "string:AU"
select select "number:28"
select select "number:14"
select select "number:21"
select select "number:24"
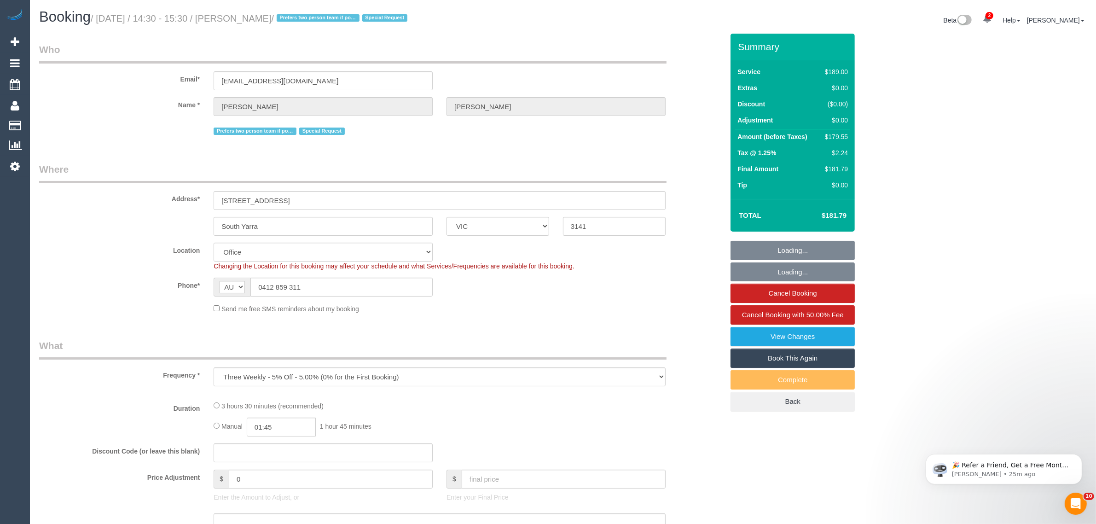
select select "object:761"
select select "string:stripe-pm_1PJCnM2GScqysDRVUGowiiim"
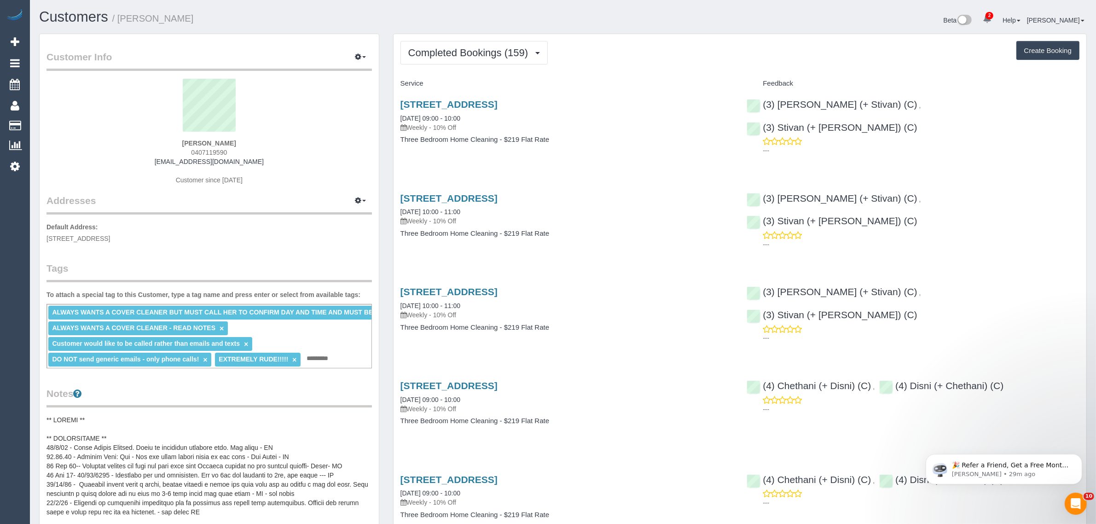
click at [397, 22] on h1 "Customers / [PERSON_NAME]" at bounding box center [297, 17] width 517 height 16
click at [58, 120] on link "Customers" at bounding box center [87, 125] width 115 height 18
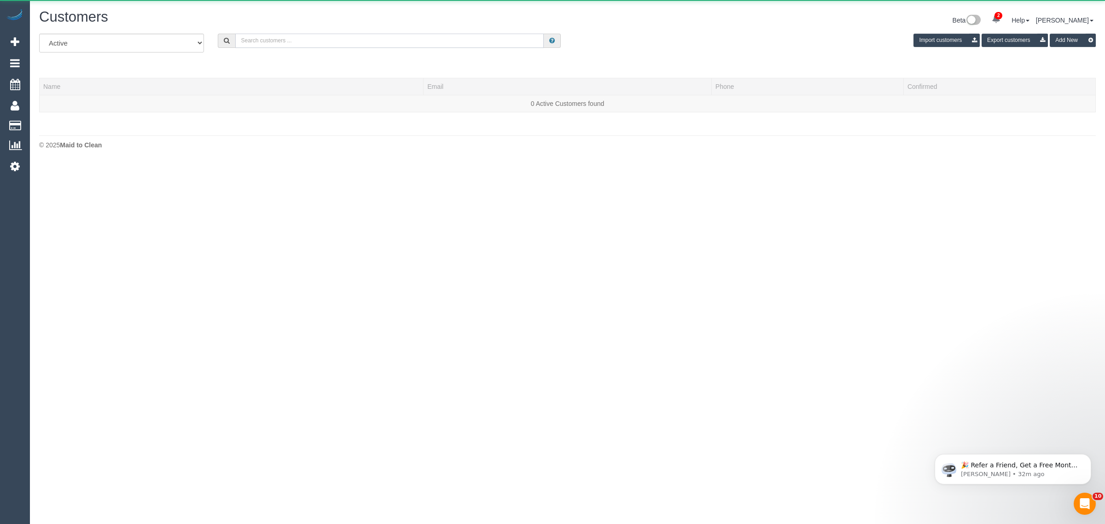
click at [293, 39] on input "text" at bounding box center [389, 41] width 308 height 14
paste input "[PERSON_NAME]"
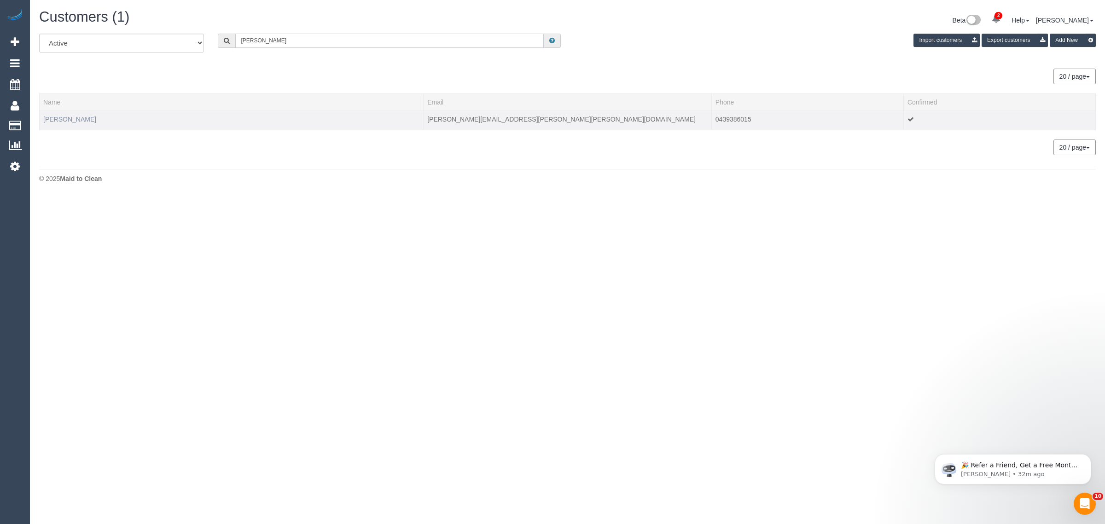
type input "[PERSON_NAME]"
click at [47, 116] on link "[PERSON_NAME]" at bounding box center [69, 119] width 53 height 7
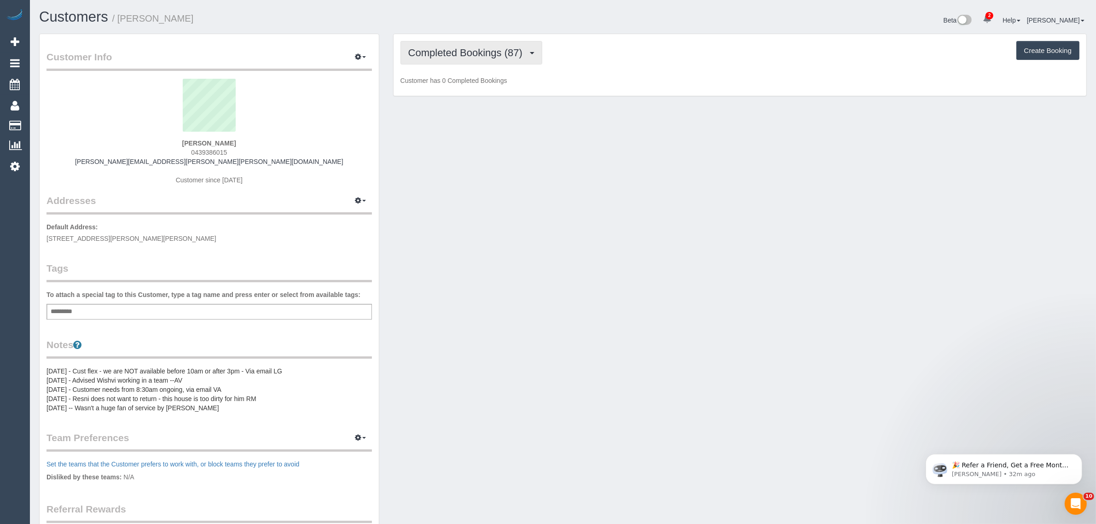
click at [501, 49] on span "Completed Bookings (87)" at bounding box center [467, 53] width 119 height 12
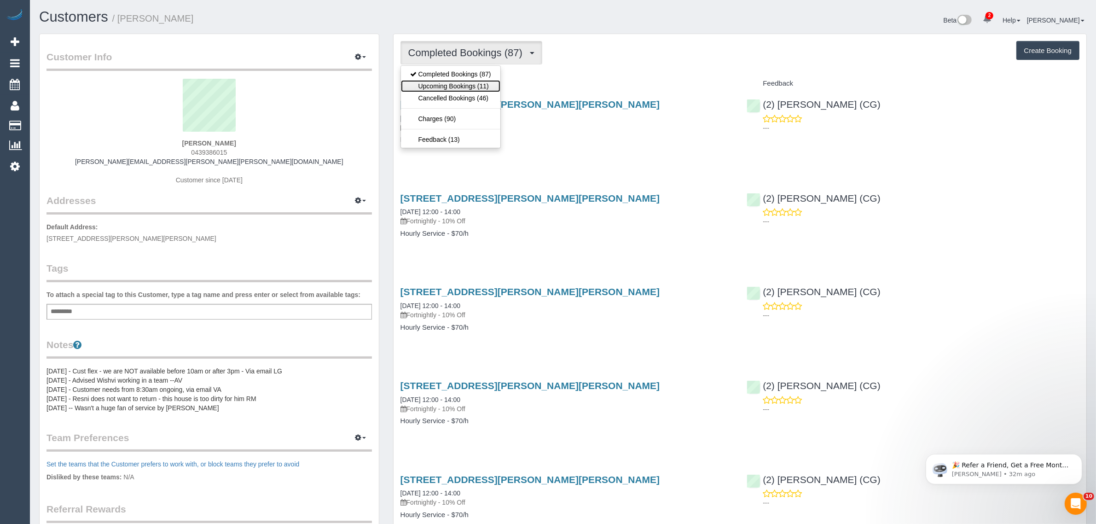
click at [457, 83] on link "Upcoming Bookings (11)" at bounding box center [450, 86] width 99 height 12
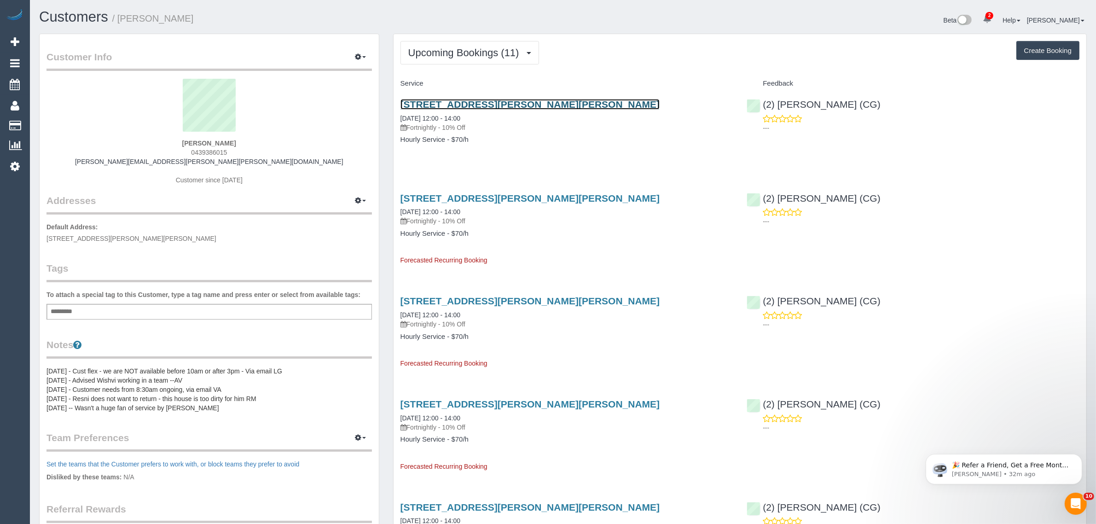
click at [435, 99] on link "27 Hackett Street, Pascoe Vale South, VIC 3044" at bounding box center [530, 104] width 260 height 11
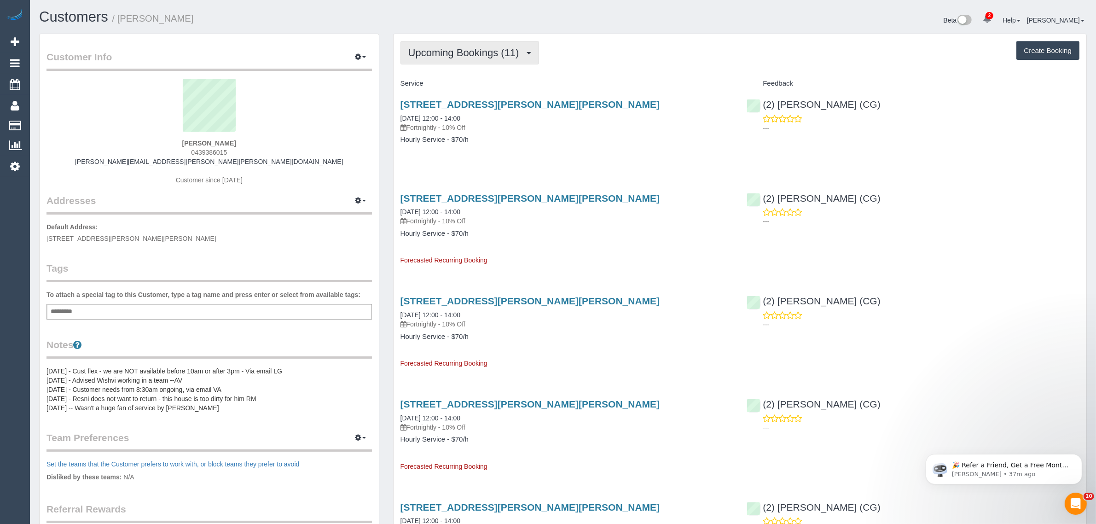
click at [456, 58] on button "Upcoming Bookings (11)" at bounding box center [469, 52] width 139 height 23
click at [442, 83] on link "Upcoming Bookings (11)" at bounding box center [450, 86] width 99 height 12
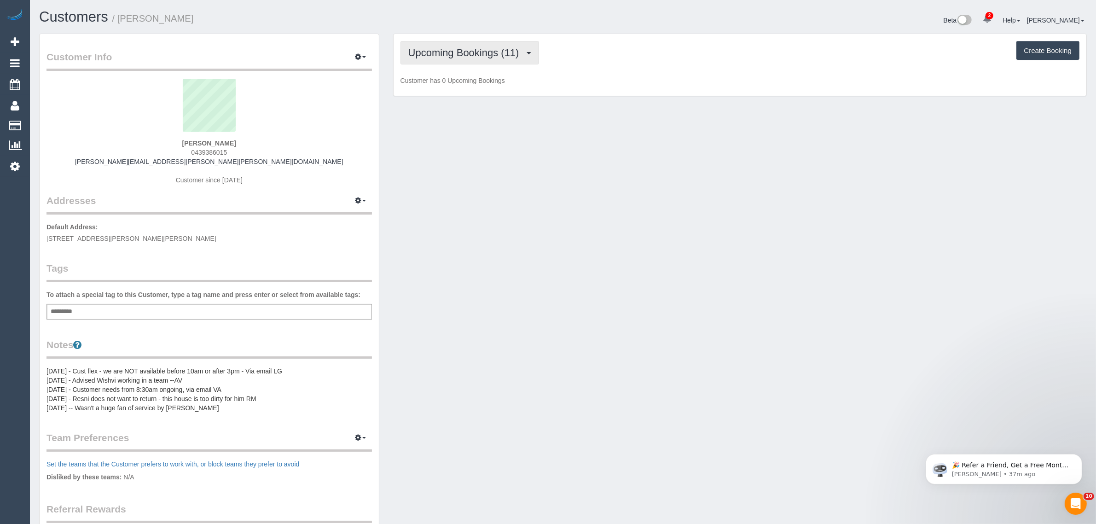
click at [488, 47] on span "Upcoming Bookings (11)" at bounding box center [466, 53] width 116 height 12
click at [475, 90] on link "Upcoming Bookings (11)" at bounding box center [450, 86] width 99 height 12
click at [440, 47] on span "Upcoming Bookings (11)" at bounding box center [466, 53] width 116 height 12
click at [431, 90] on link "Upcoming Bookings (11)" at bounding box center [450, 86] width 99 height 12
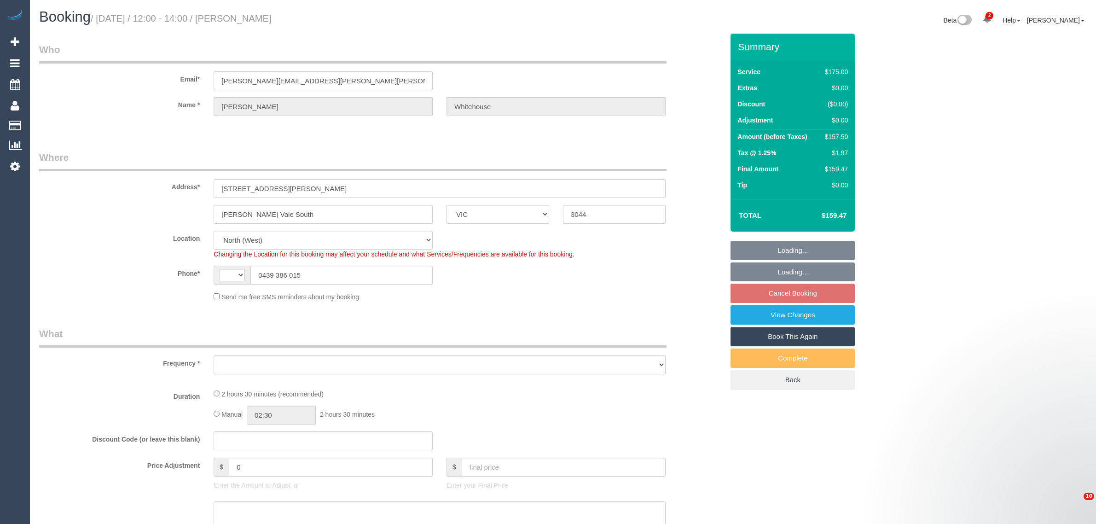
select select "VIC"
select select "number:29"
select select "number:15"
select select "number:19"
select select "number:24"
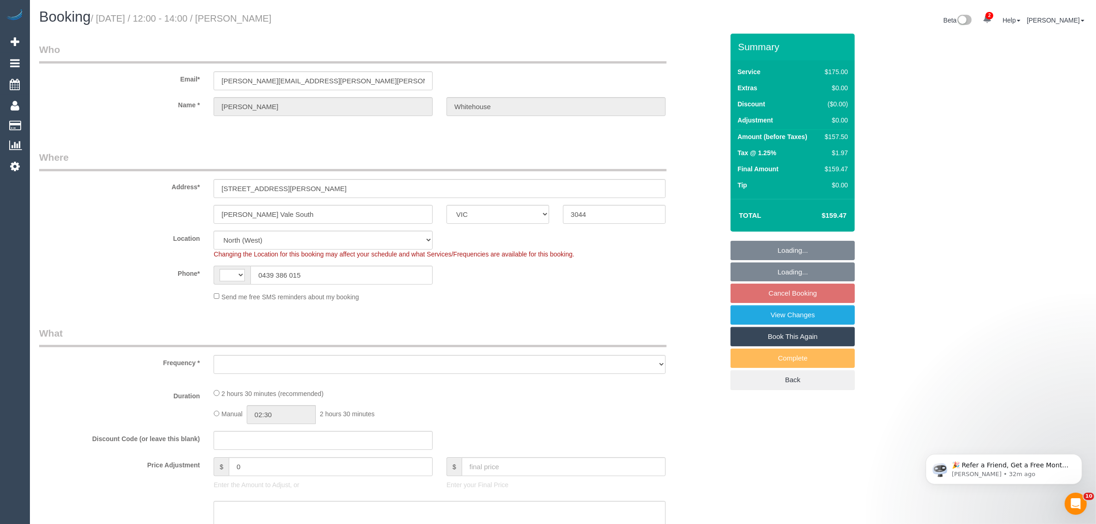
select select "number:12"
select select "string:AU"
select select "object:694"
select select "string:stripe-pm_1QKSa22GScqysDRVsvruShf2"
select select "150"
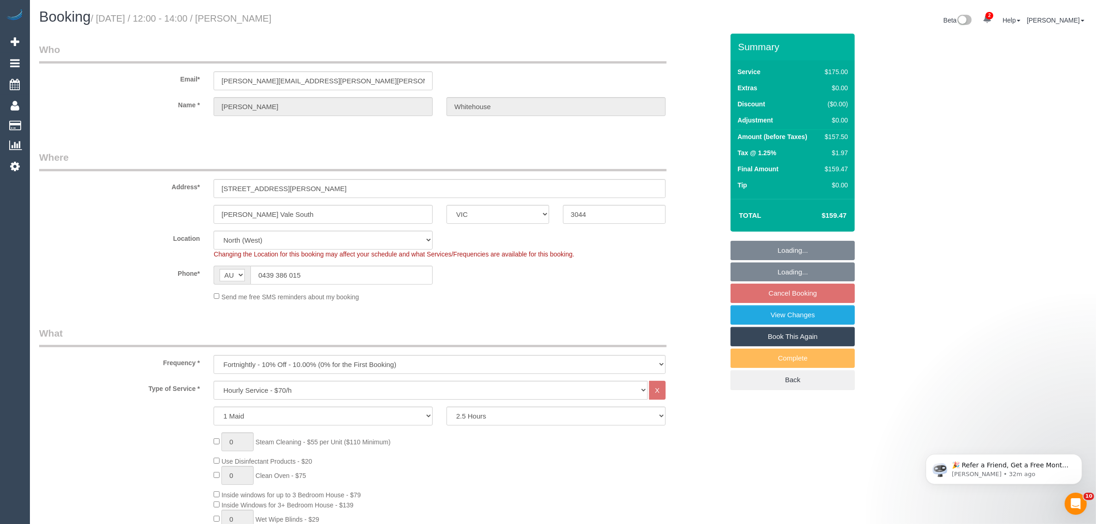
select select "object:1606"
select select "spot1"
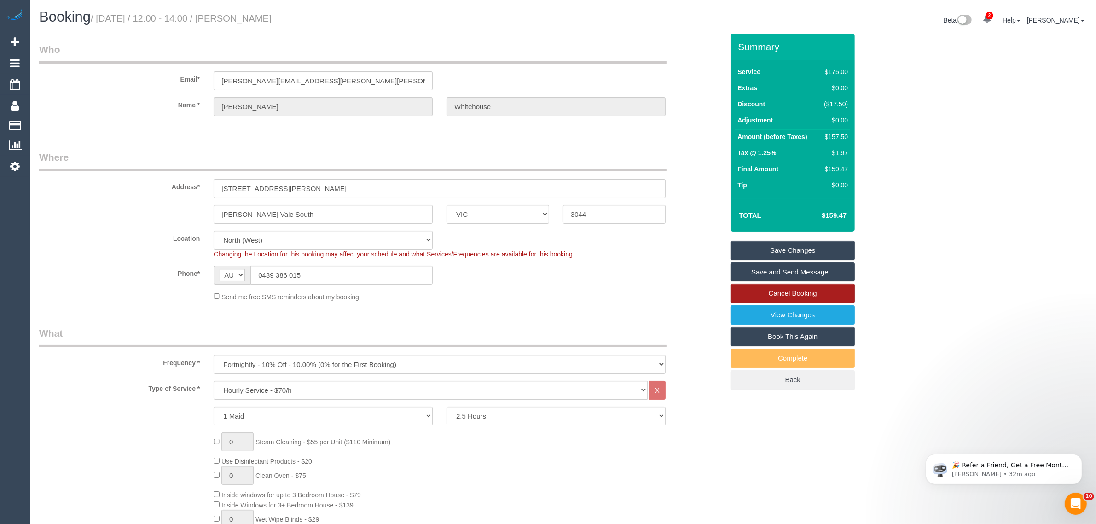
click at [750, 291] on link "Cancel Booking" at bounding box center [792, 293] width 124 height 19
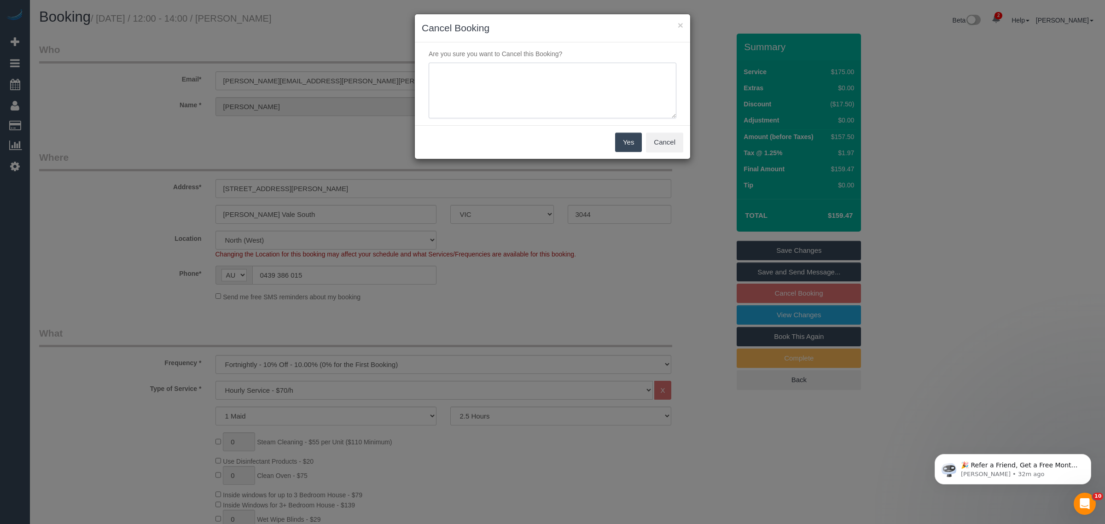
click at [597, 67] on textarea at bounding box center [553, 91] width 248 height 56
type textarea "customer wants to cancel ongoing - overseas - via txt - KA"
click at [625, 133] on button "Yes" at bounding box center [628, 142] width 27 height 19
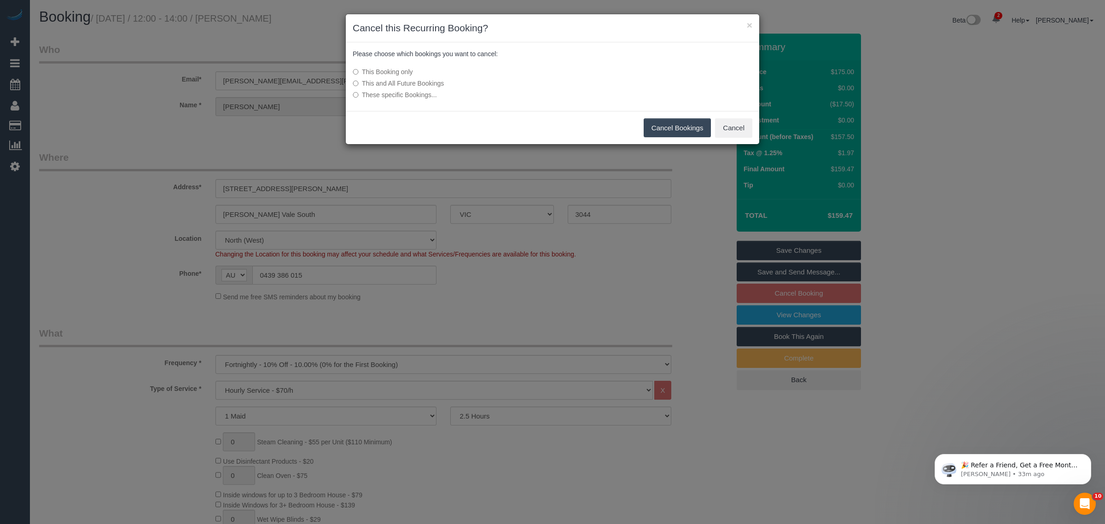
click at [444, 82] on label "This and All Future Bookings" at bounding box center [484, 83] width 262 height 9
click at [661, 127] on button "Cancel Bookings" at bounding box center [677, 127] width 68 height 19
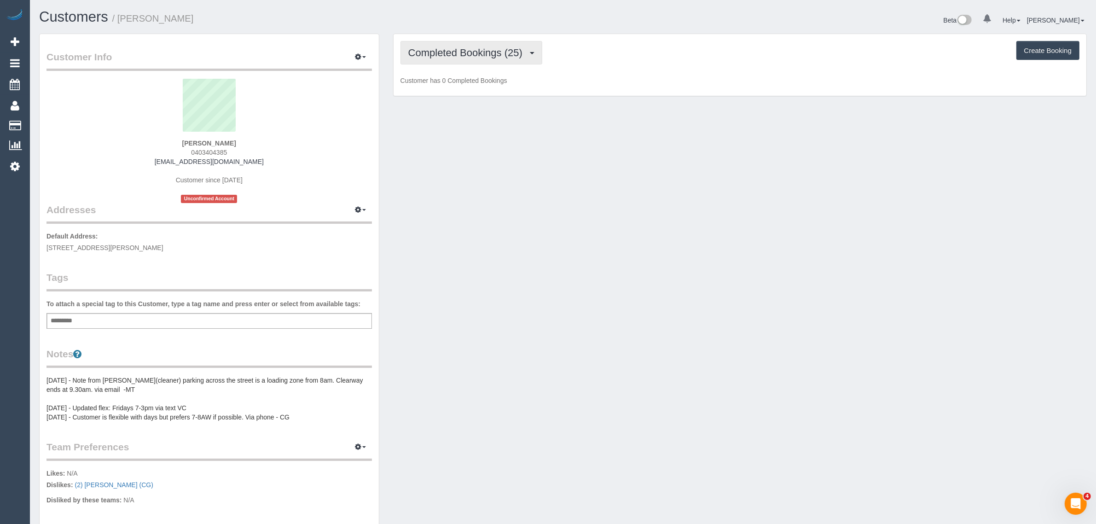
click at [515, 54] on span "Completed Bookings (25)" at bounding box center [467, 53] width 119 height 12
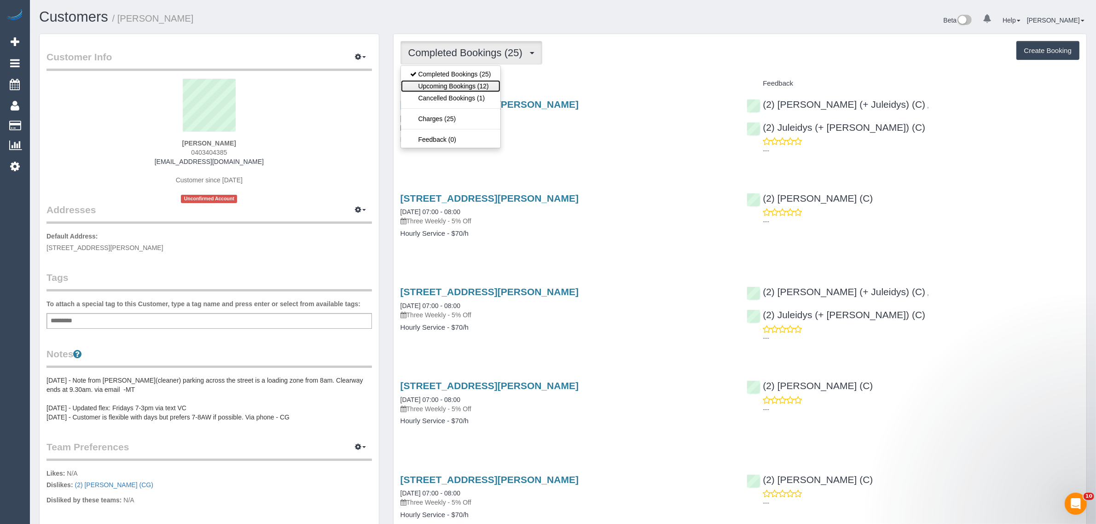
click at [484, 84] on link "Upcoming Bookings (12)" at bounding box center [450, 86] width 99 height 12
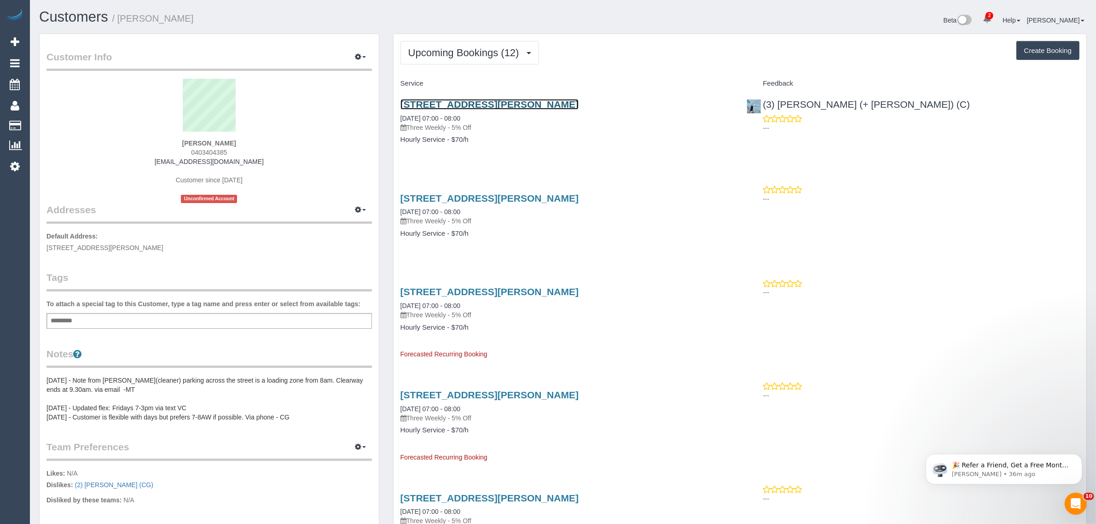
click at [446, 102] on link "[STREET_ADDRESS][PERSON_NAME]" at bounding box center [489, 104] width 178 height 11
click at [489, 53] on span "Upcoming Bookings (12)" at bounding box center [466, 53] width 116 height 12
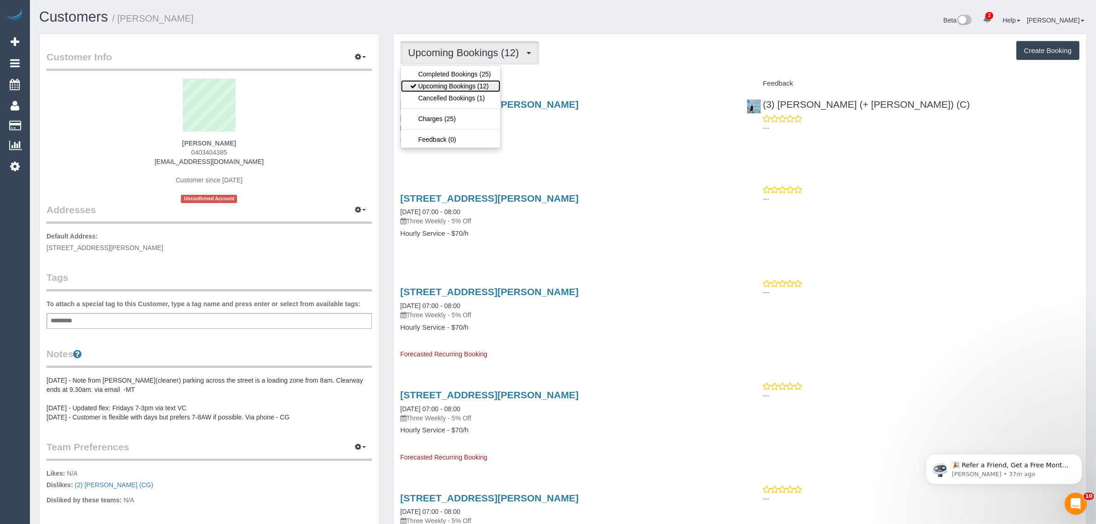
click at [466, 83] on link "Upcoming Bookings (12)" at bounding box center [450, 86] width 99 height 12
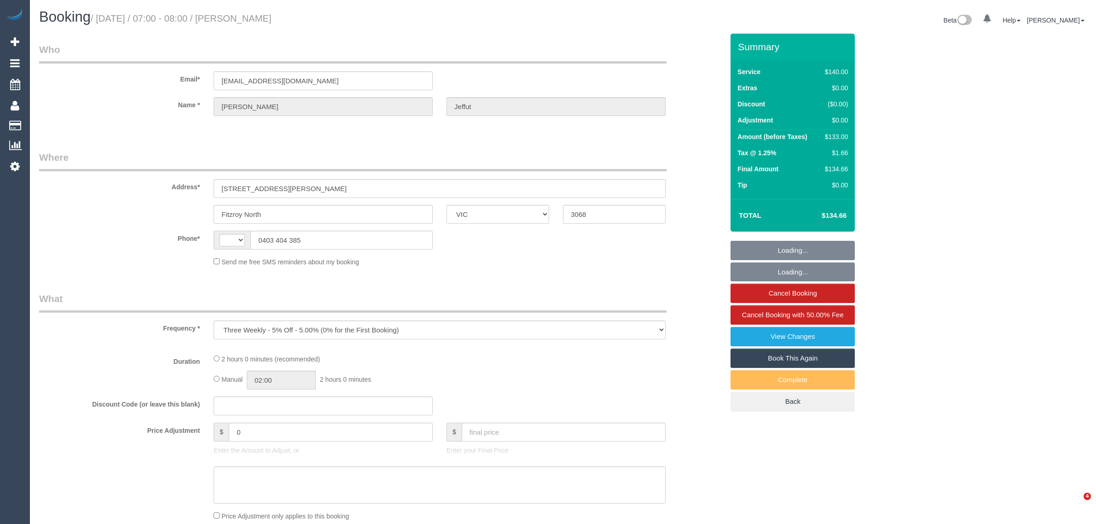
select select "VIC"
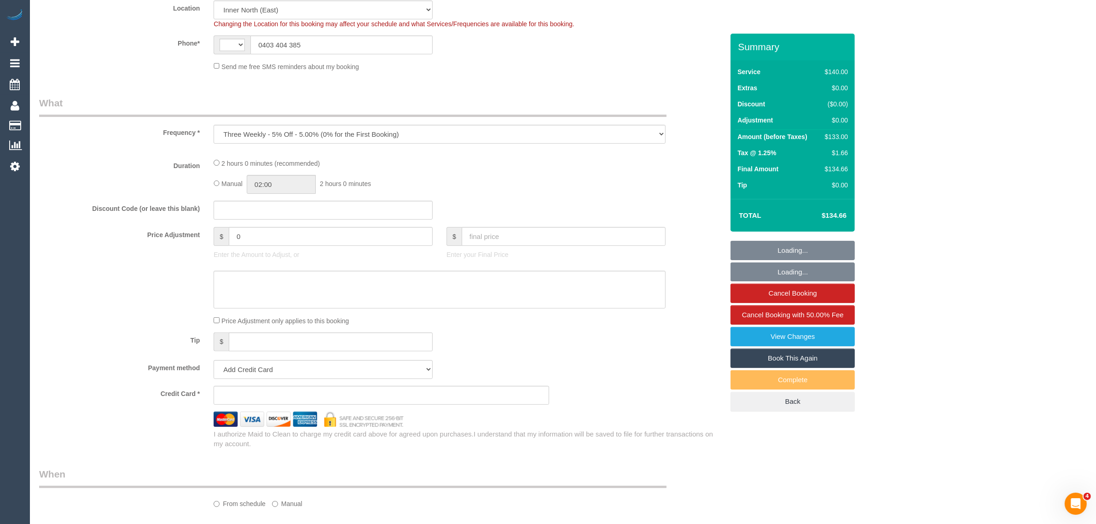
scroll to position [220, 0]
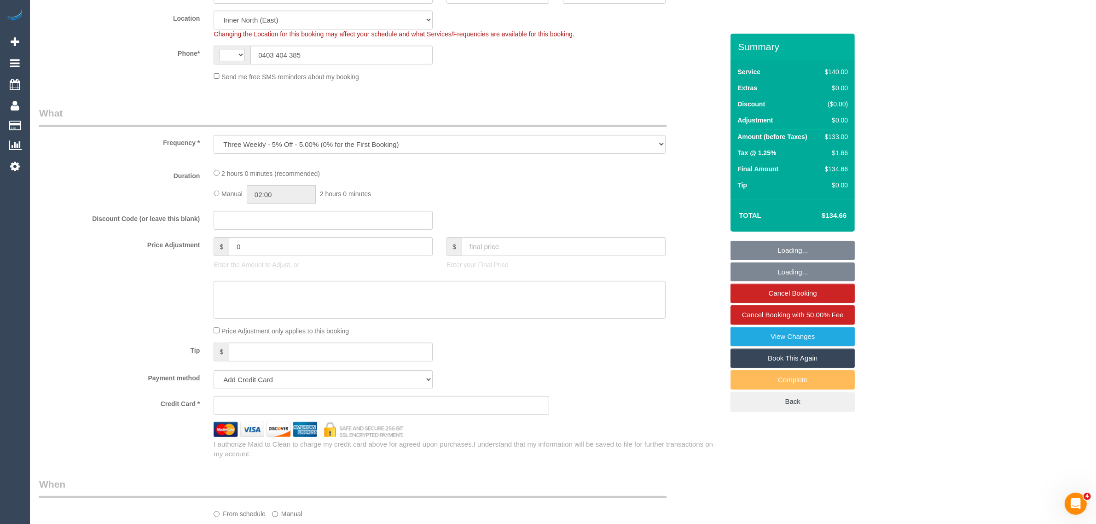
select select "string:AU"
select select "string:stripe-pm_1Oa6xw2GScqysDRVVgSqSt3T"
select select "number:29"
select select "number:14"
select select "number:19"
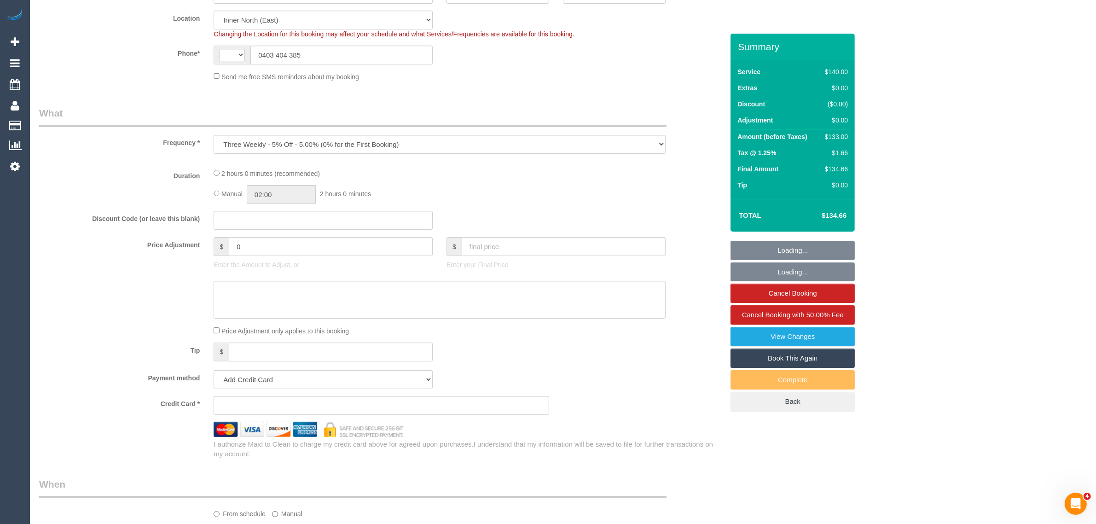
select select "number:22"
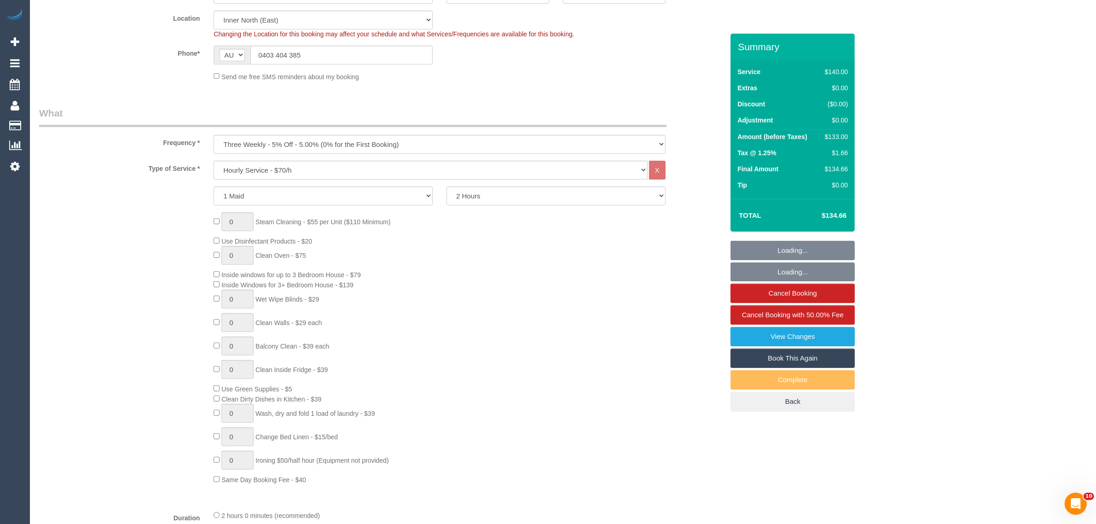
select select "object:1722"
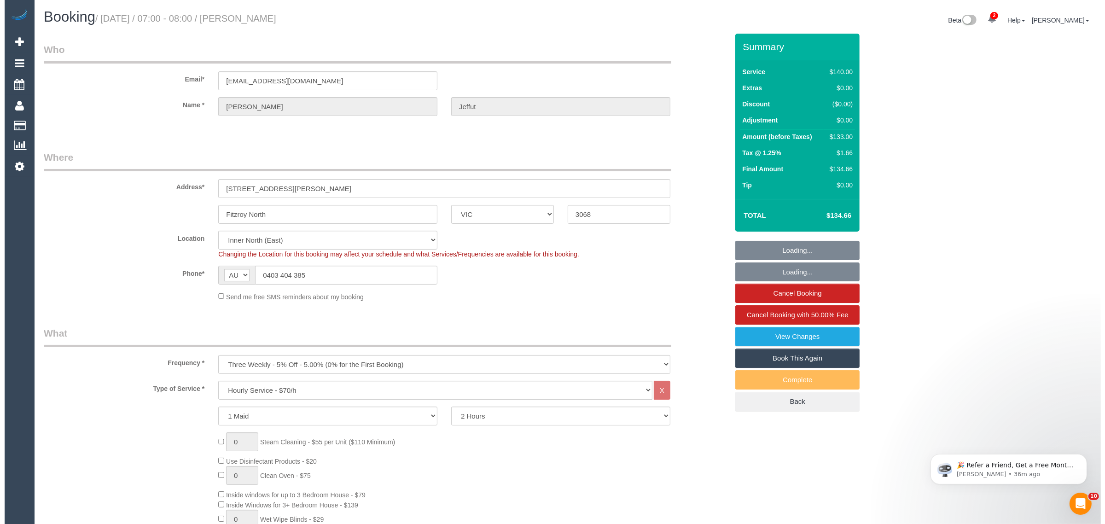
scroll to position [0, 0]
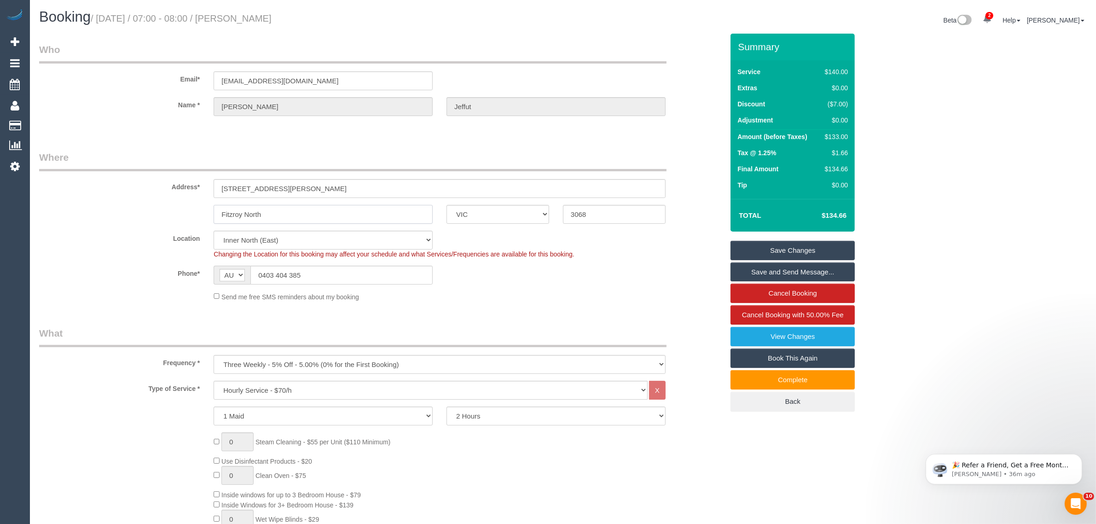
click at [330, 220] on input "Fitzroy North" at bounding box center [323, 214] width 219 height 19
click at [761, 311] on span "Cancel Booking with 50.00% Fee" at bounding box center [793, 315] width 102 height 8
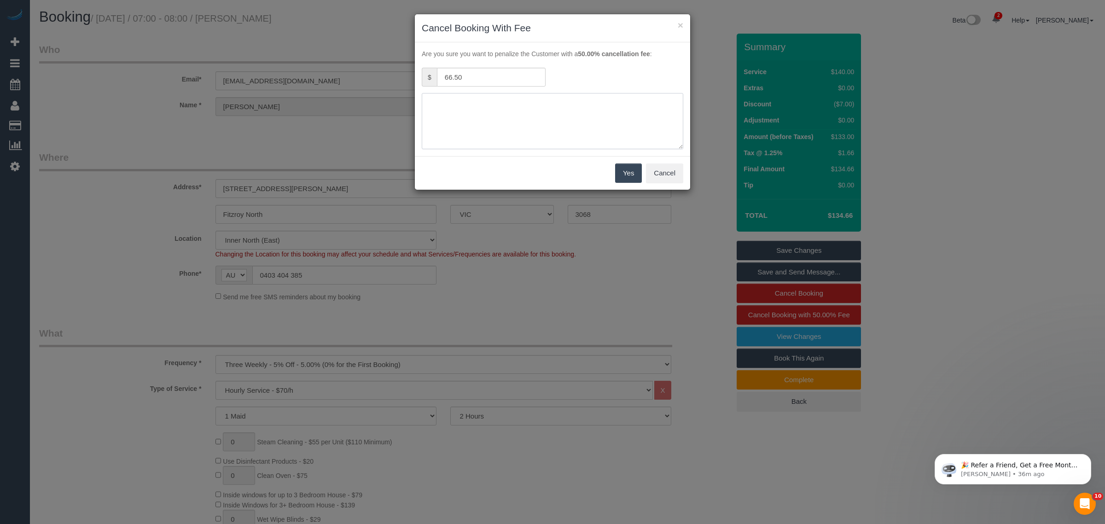
click at [567, 125] on textarea at bounding box center [552, 121] width 261 height 56
type textarea "customer"
type textarea "cleaner was not able to find parking. tried for more than 30mins but none avail…"
click at [620, 164] on button "Yes" at bounding box center [628, 172] width 27 height 19
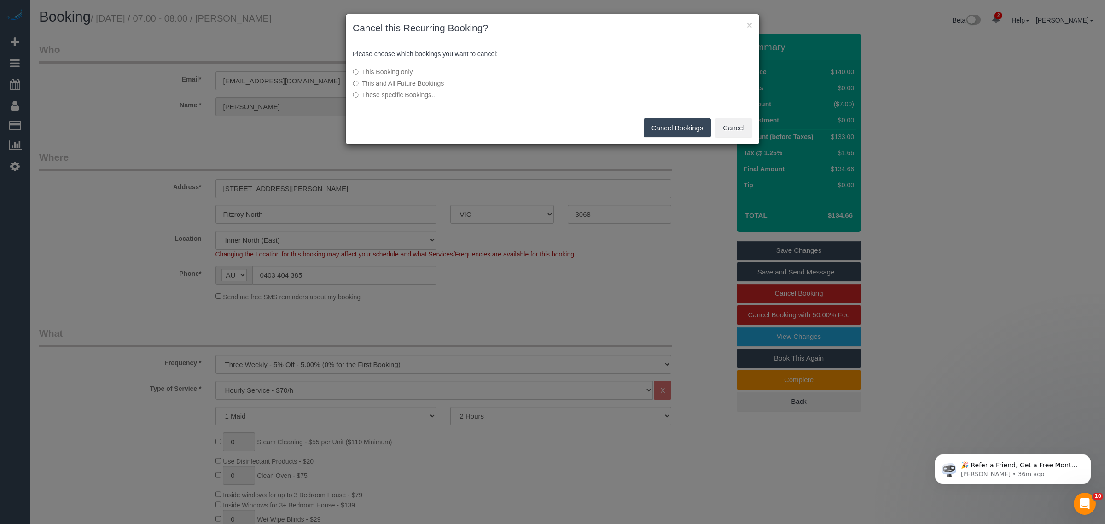
click at [654, 123] on button "Cancel Bookings" at bounding box center [677, 127] width 68 height 19
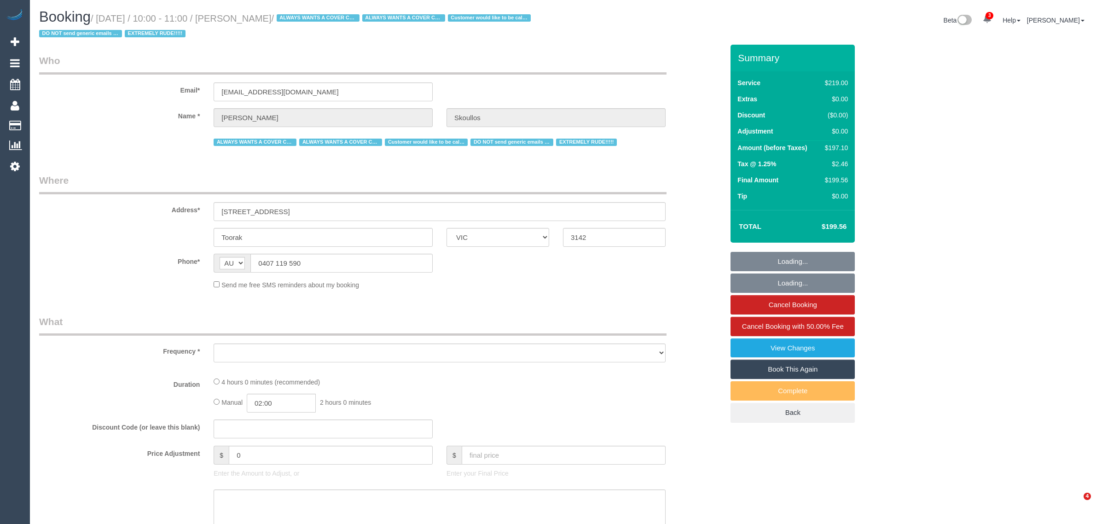
select select "VIC"
select select "string:stripe-pm_1N4H7a2GScqysDRV09GikWT6"
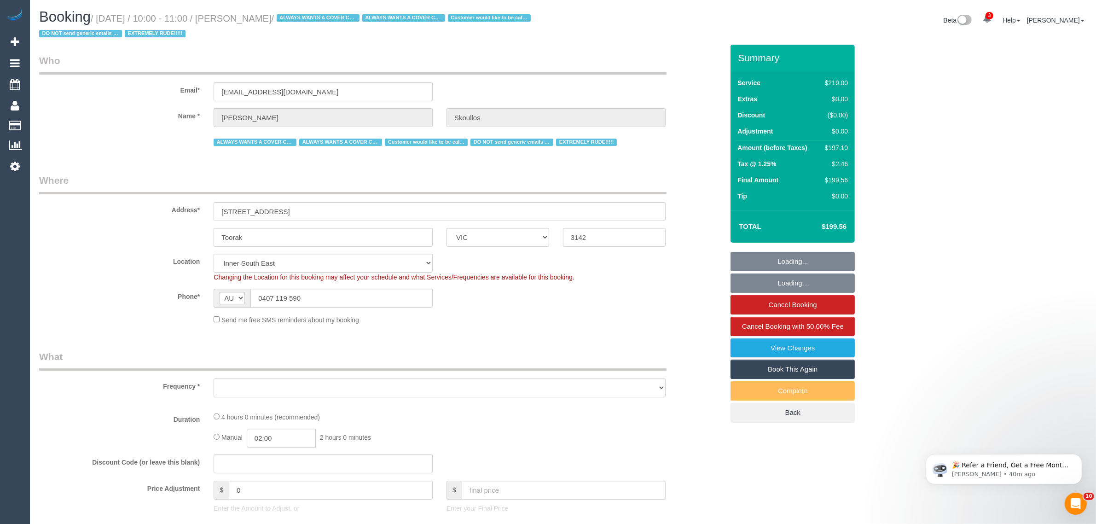
select select "object:604"
select select "number:28"
select select "number:14"
select select "number:19"
select select "number:22"
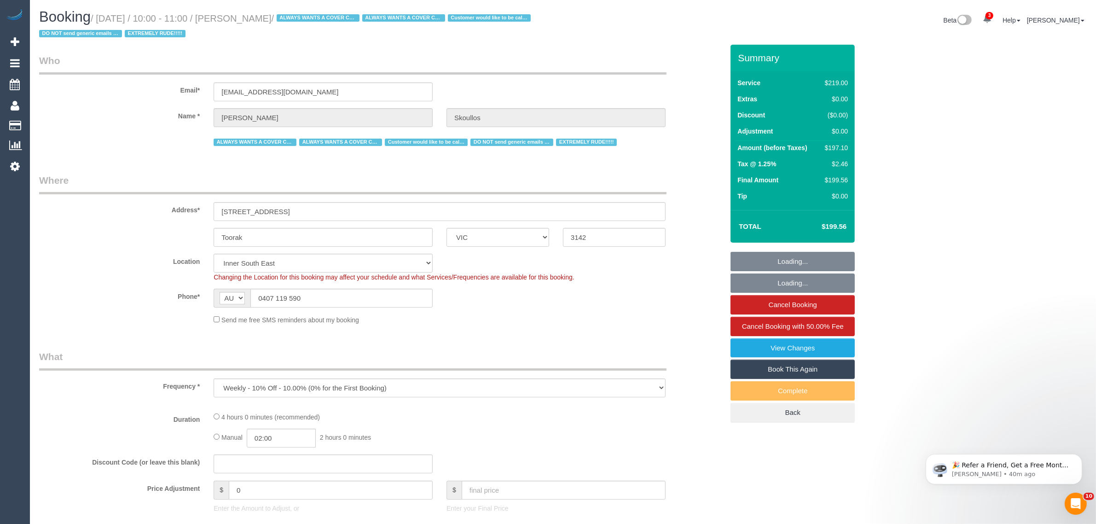
select select "number:34"
select select "number:12"
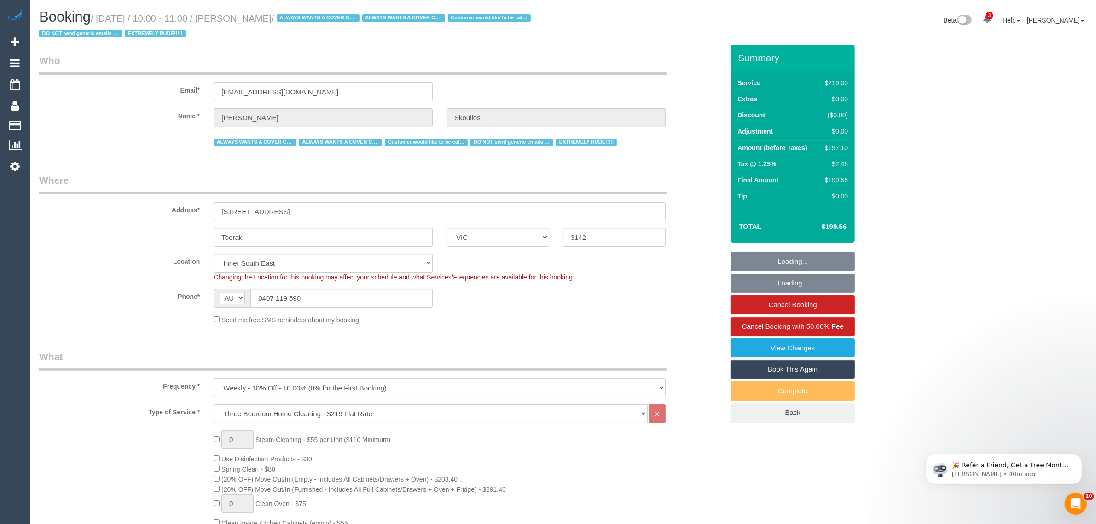
select select "object:1439"
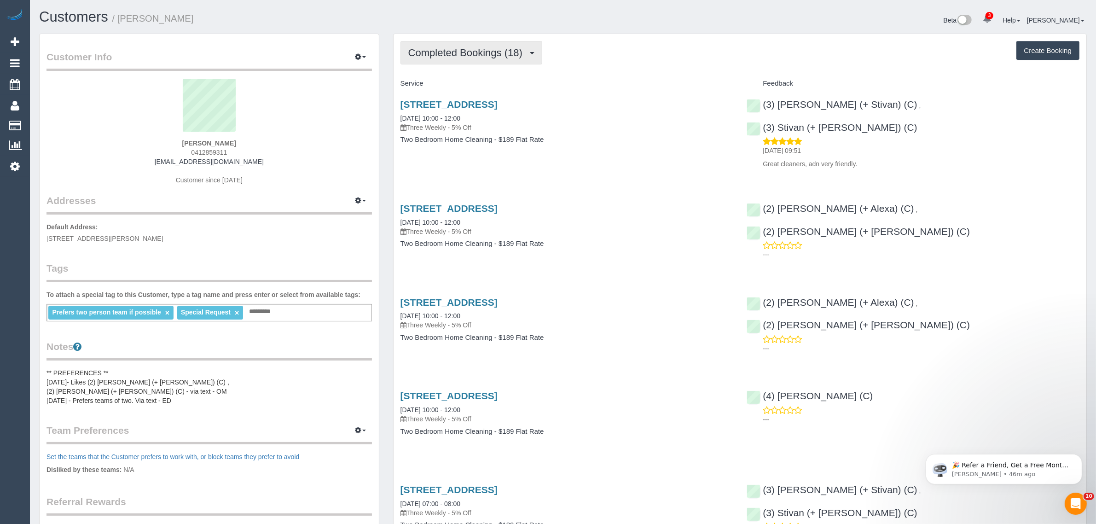
click at [514, 51] on span "Completed Bookings (18)" at bounding box center [467, 53] width 119 height 12
click at [493, 81] on link "Upcoming Bookings (12)" at bounding box center [450, 86] width 99 height 12
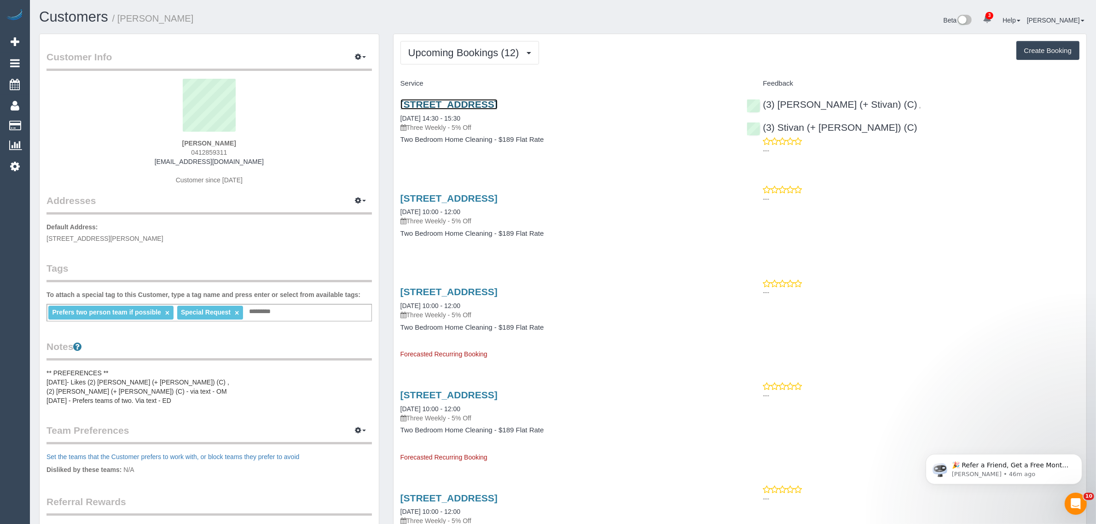
click at [493, 102] on link "39/15 Copelen St., South Yarra, VIC 3141" at bounding box center [448, 104] width 97 height 11
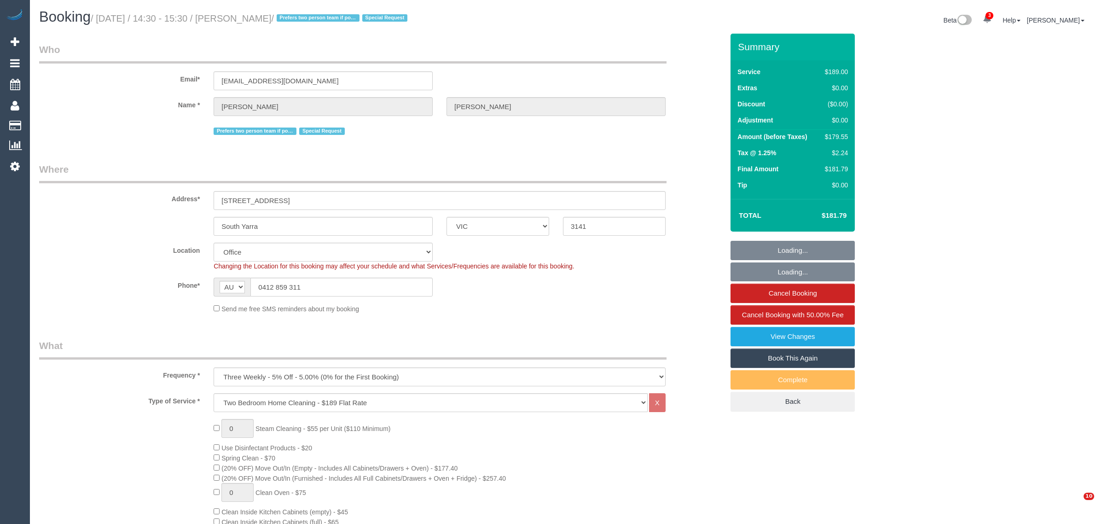
select select "VIC"
select select "number:28"
select select "number:14"
select select "number:21"
select select "number:24"
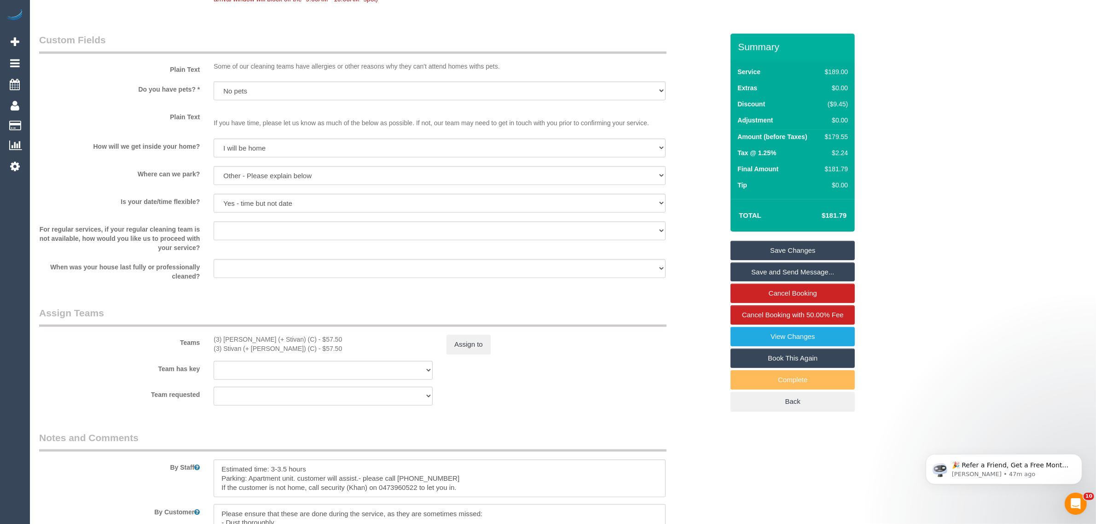
scroll to position [921, 0]
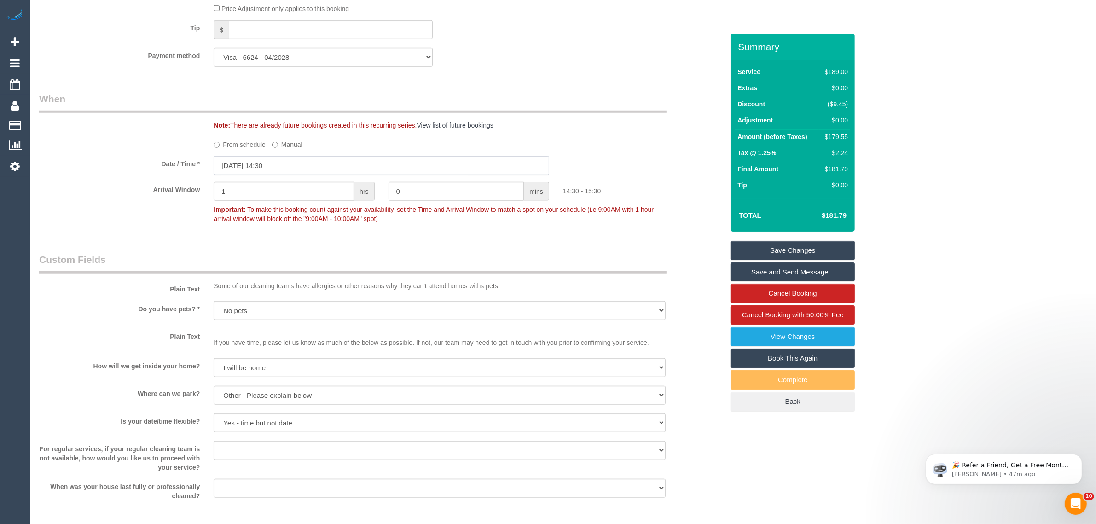
click at [351, 169] on input "[DATE] 14:30" at bounding box center [382, 165] width 336 height 19
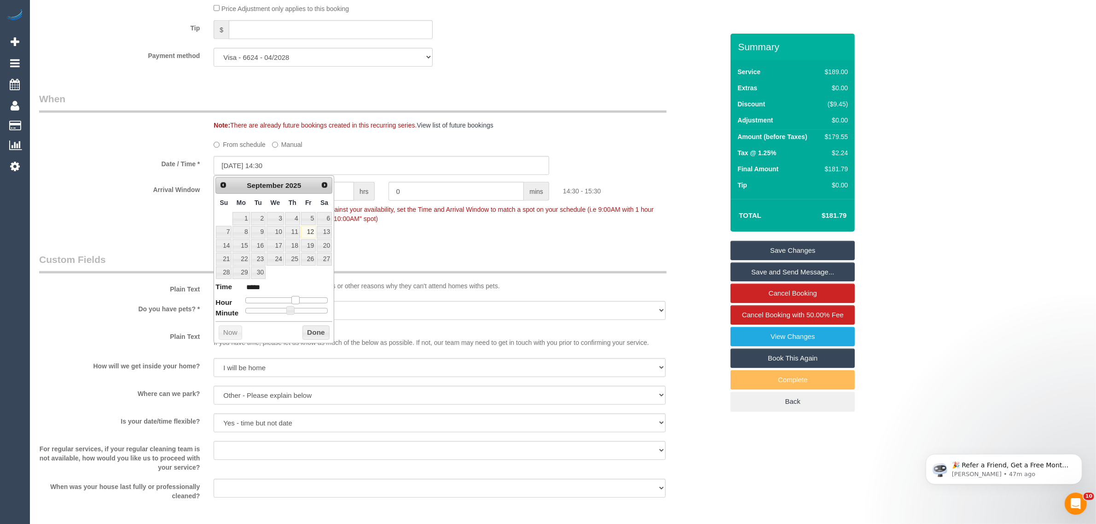
type input "[DATE] 13:30"
type input "*****"
type input "[DATE] 12:30"
type input "*****"
type input "[DATE] 11:30"
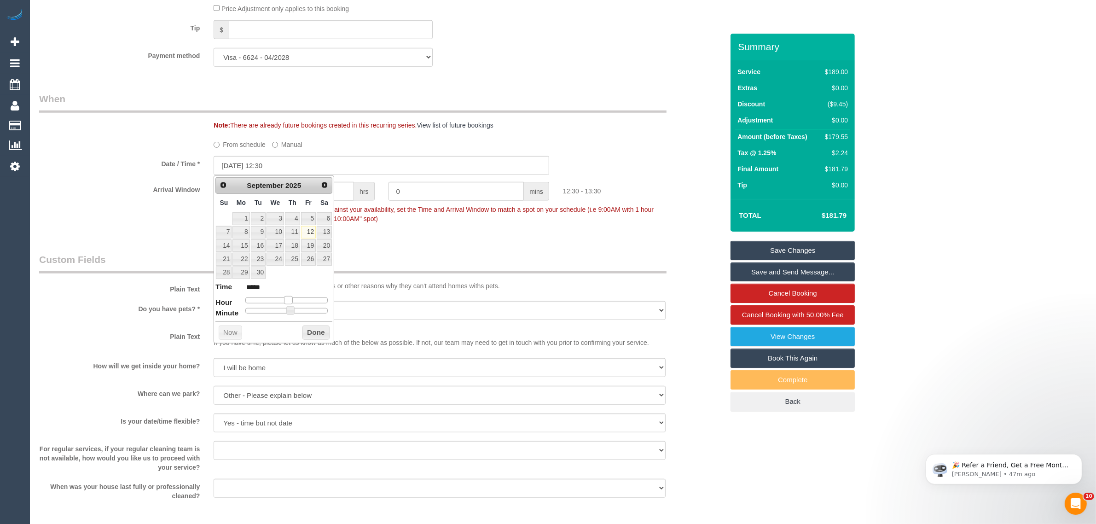
type input "*****"
type input "[DATE] 10:30"
type input "*****"
type input "[DATE] 09:30"
type input "*****"
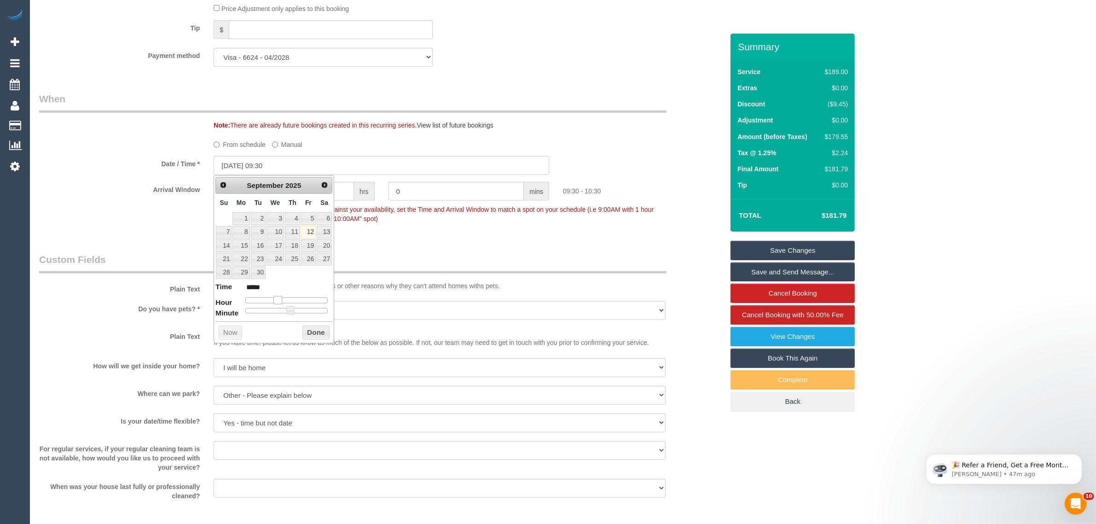
drag, startPoint x: 295, startPoint y: 304, endPoint x: 279, endPoint y: 301, distance: 15.4
click at [279, 301] on span at bounding box center [277, 300] width 8 height 8
type input "[DATE] 09:25"
type input "*****"
type input "[DATE] 09:20"
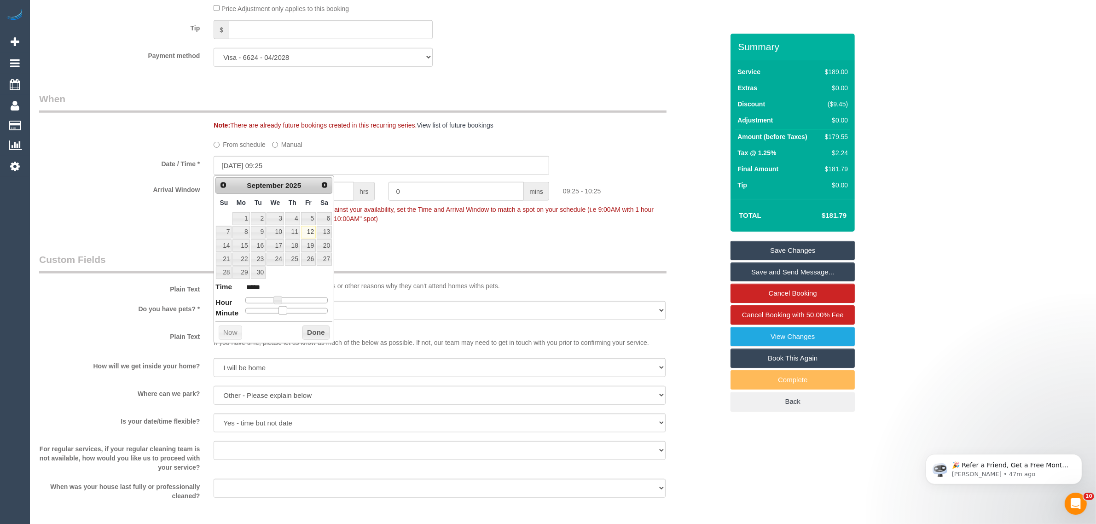
type input "*****"
type input "[DATE] 09:15"
type input "*****"
drag, startPoint x: 289, startPoint y: 311, endPoint x: 266, endPoint y: 312, distance: 22.6
click at [266, 312] on span at bounding box center [268, 310] width 8 height 8
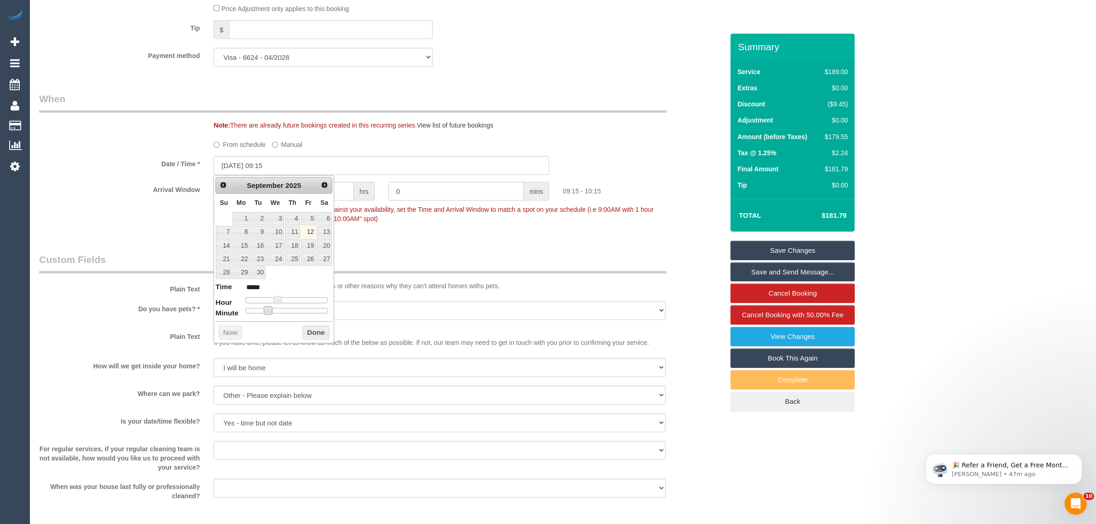
click at [313, 334] on button "Done" at bounding box center [315, 332] width 27 height 15
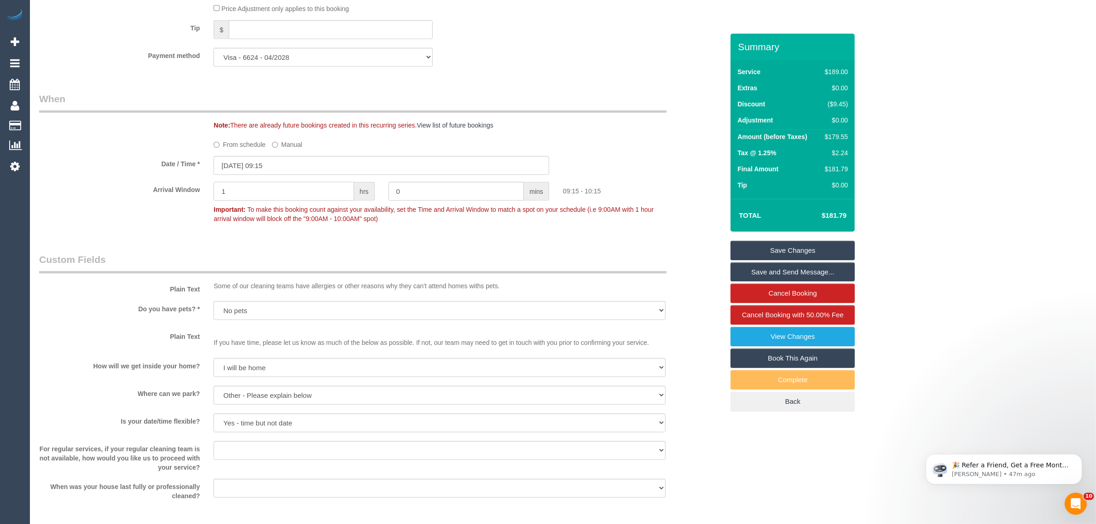
click at [316, 191] on input "1" at bounding box center [284, 191] width 140 height 19
type input "0"
type input "15"
click at [483, 240] on div "Who Email* [EMAIL_ADDRESS][DOMAIN_NAME] Name * [PERSON_NAME][GEOGRAPHIC_DATA] P…" at bounding box center [381, 56] width 698 height 1886
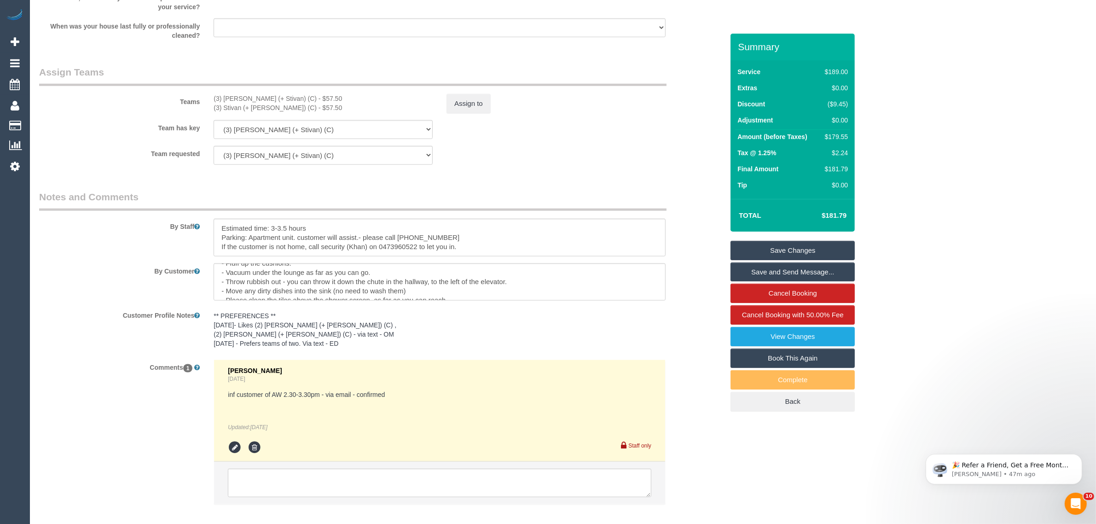
scroll to position [46, 0]
click at [387, 484] on textarea at bounding box center [439, 483] width 423 height 29
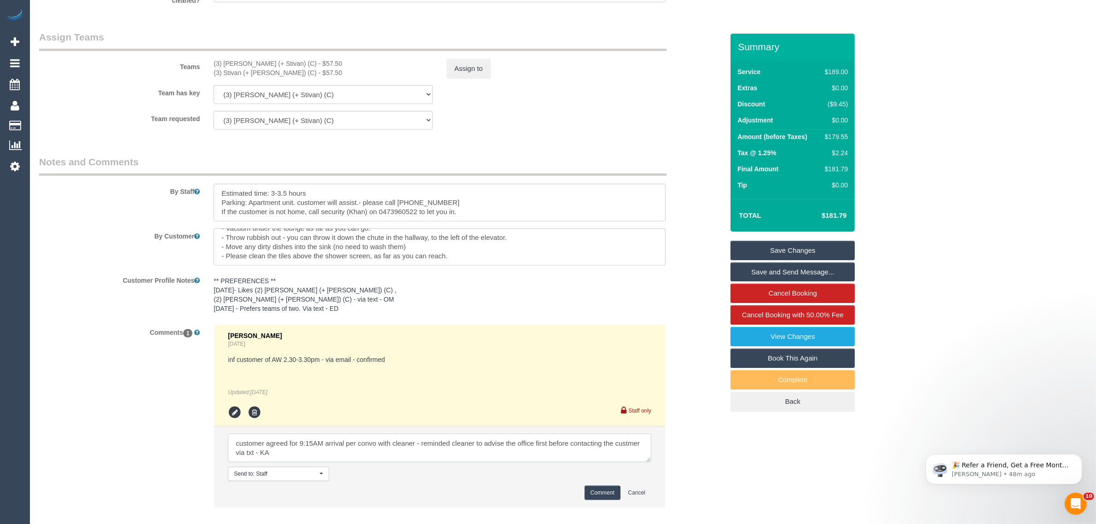
scroll to position [1467, 0]
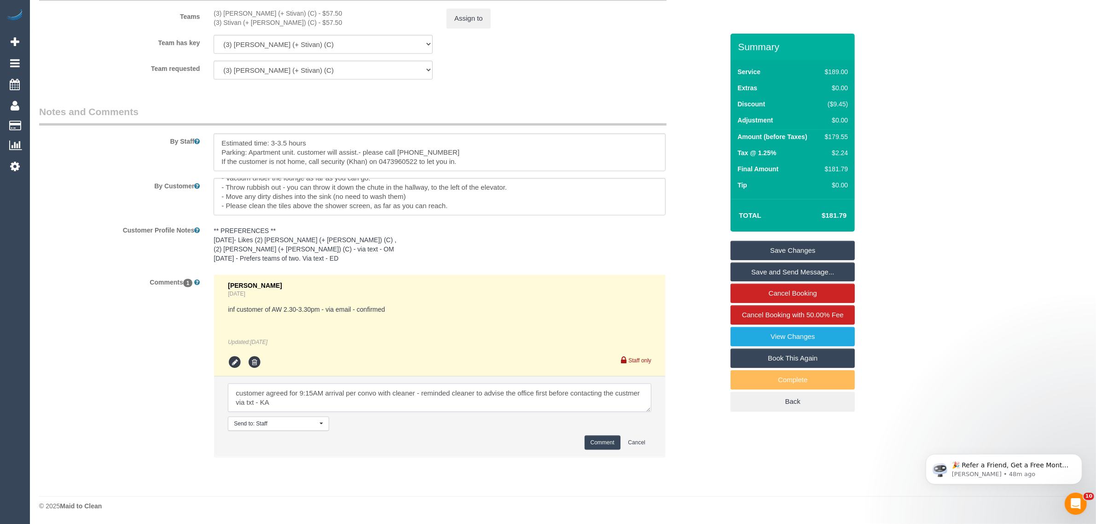
type textarea "customer agreed for 9:15AM arrival per convo with cleaner - reminded cleaner to…"
click at [591, 447] on button "Comment" at bounding box center [603, 442] width 36 height 14
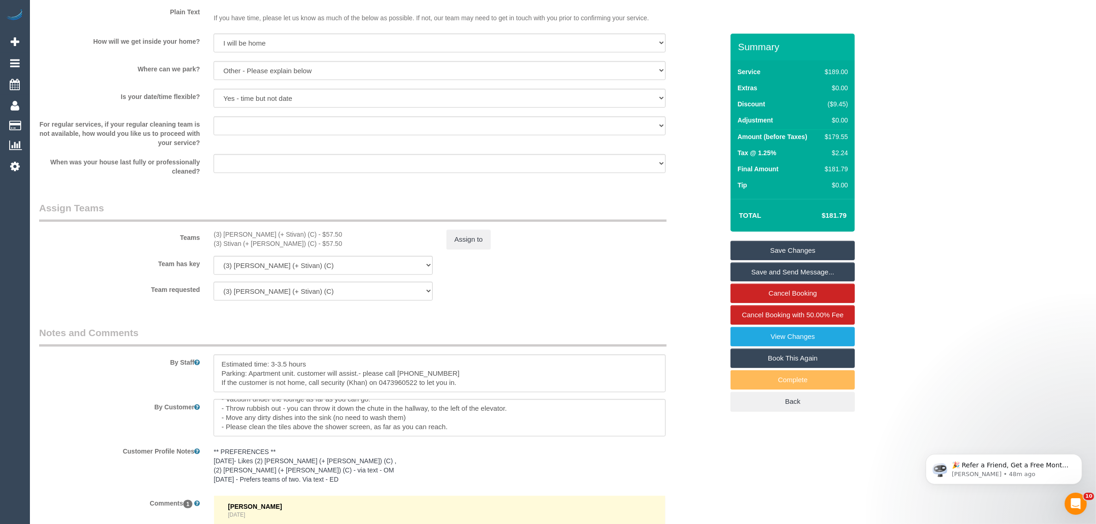
scroll to position [1237, 0]
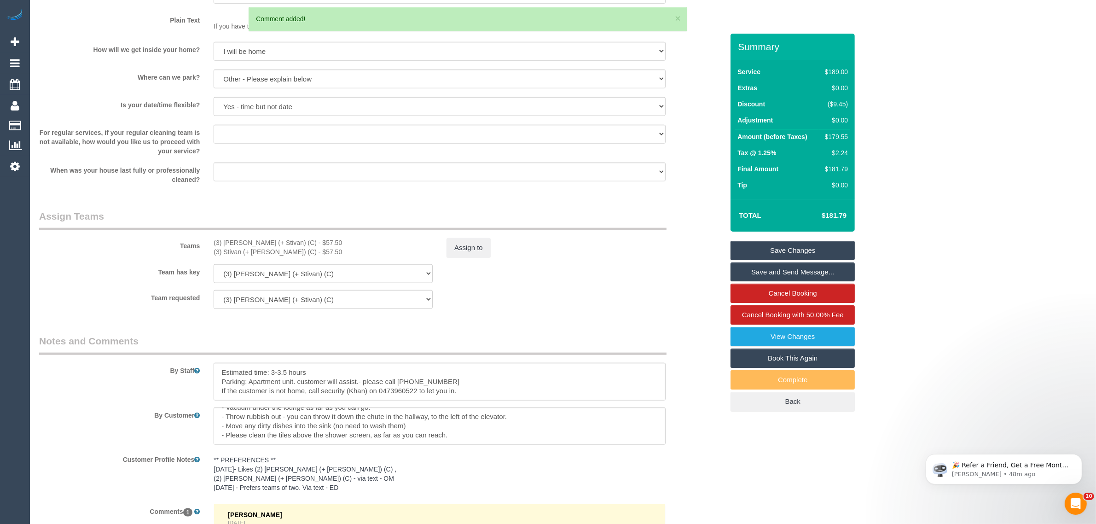
click at [753, 245] on link "Save Changes" at bounding box center [792, 250] width 124 height 19
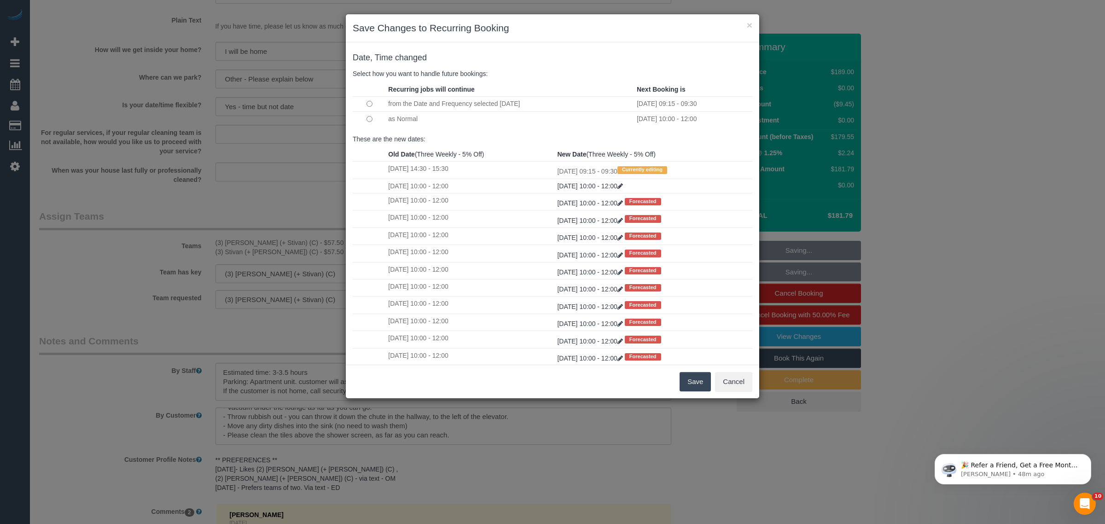
click at [692, 388] on button "Save" at bounding box center [694, 381] width 31 height 19
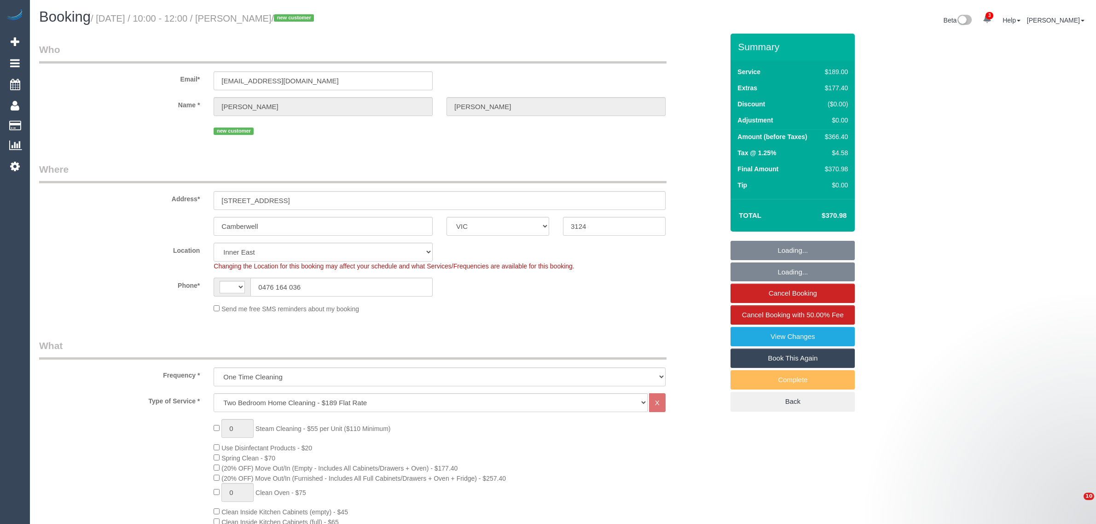
select select "VIC"
select select "number:28"
select select "number:14"
select select "number:19"
select select "number:22"
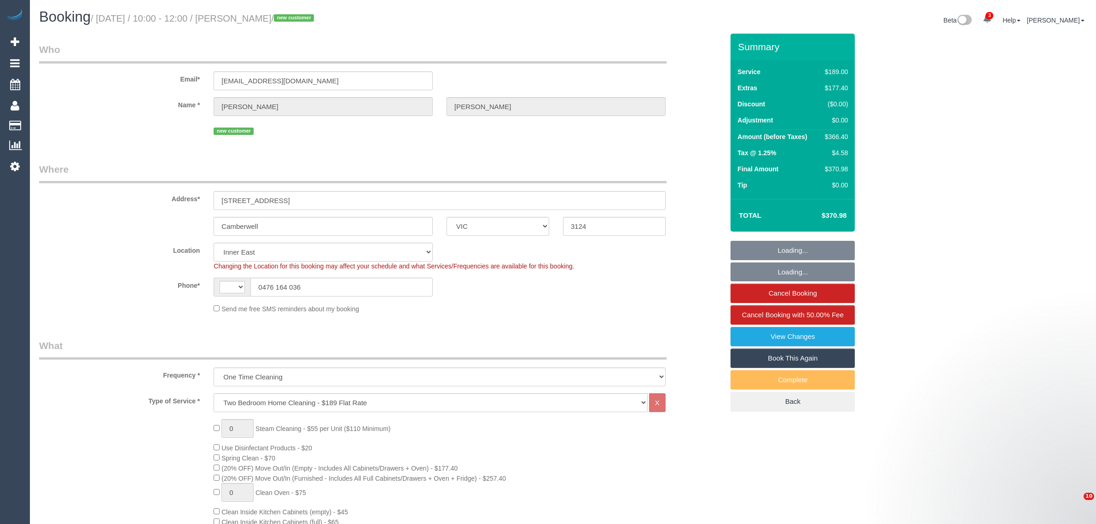
select select "number:33"
select select "object:841"
click at [362, 291] on input "0476 164 036" at bounding box center [341, 287] width 182 height 19
select select "string:AU"
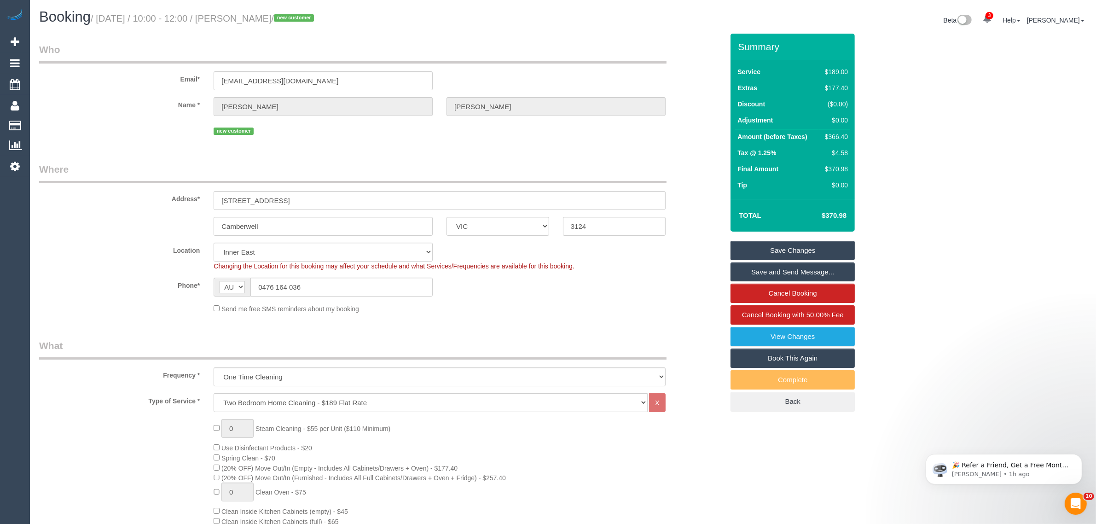
click at [569, 318] on fieldset "Where Address* [STREET_ADDRESS] [GEOGRAPHIC_DATA] ACT [GEOGRAPHIC_DATA] NT [GEO…" at bounding box center [381, 241] width 684 height 158
click at [625, 278] on div "Phone* AF AL DZ AD AO AI AQ AG AR AM AW AU AT AZ BS BH BD BB BY BE BZ BJ BM BT …" at bounding box center [381, 287] width 698 height 19
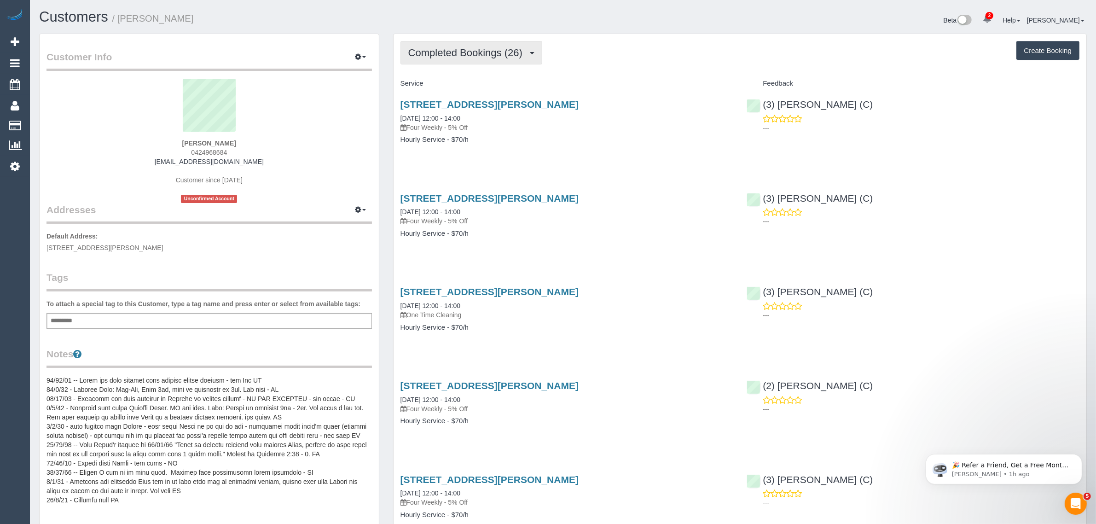
click at [478, 49] on span "Completed Bookings (26)" at bounding box center [467, 53] width 119 height 12
click at [461, 84] on link "Upcoming Bookings (11)" at bounding box center [450, 86] width 99 height 12
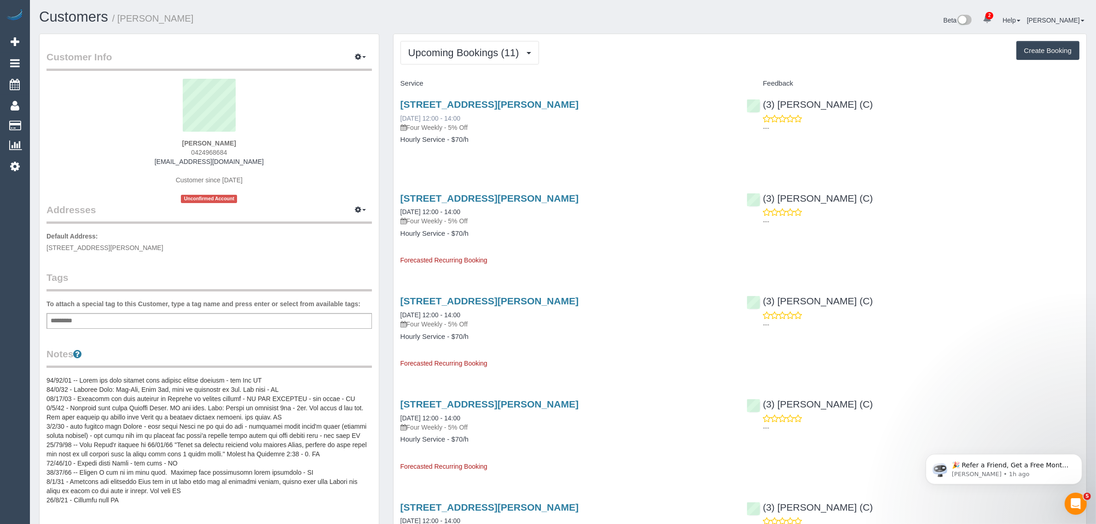
drag, startPoint x: 491, startPoint y: 113, endPoint x: 401, endPoint y: 116, distance: 90.3
click at [401, 116] on div "13 Stephen St, Apt 5, Yarraville, VIC 3013 24/09/2025 12:00 - 14:00 Four Weekly…" at bounding box center [566, 115] width 333 height 33
copy link "24/09/2025 12:00 - 14:00"
click at [442, 99] on link "13 Stephen St, Apt 5, Yarraville, VIC 3013" at bounding box center [489, 104] width 178 height 11
click at [464, 54] on span "Upcoming Bookings (11)" at bounding box center [466, 53] width 116 height 12
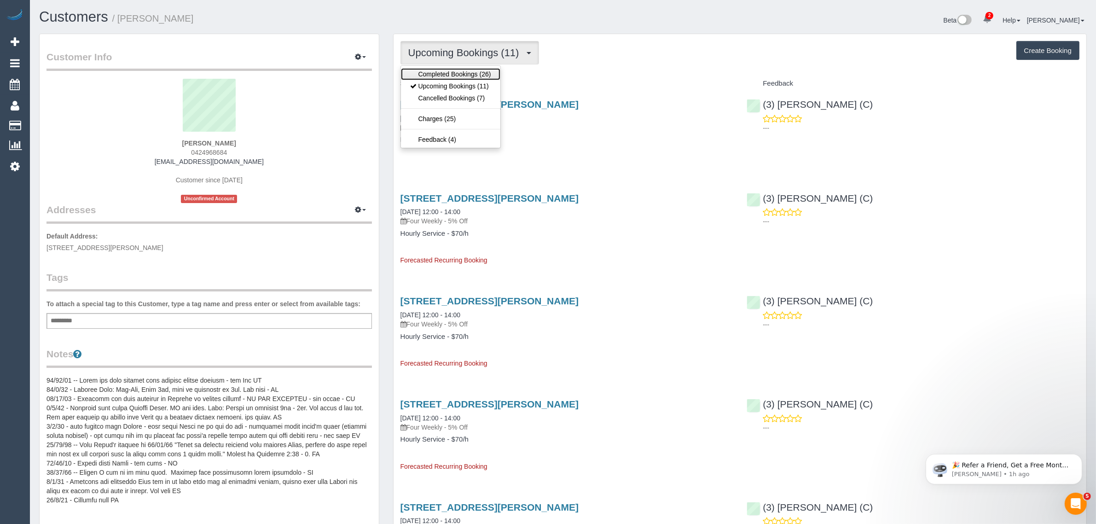
click at [462, 74] on link "Completed Bookings (26)" at bounding box center [450, 74] width 99 height 12
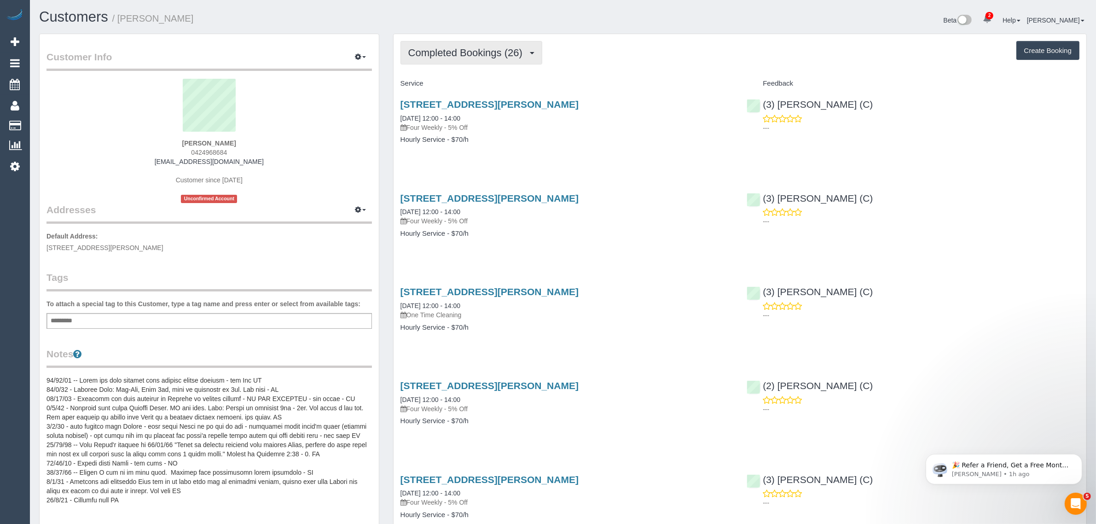
click at [477, 47] on span "Completed Bookings (26)" at bounding box center [467, 53] width 119 height 12
click at [465, 86] on link "Upcoming Bookings (11)" at bounding box center [450, 86] width 99 height 12
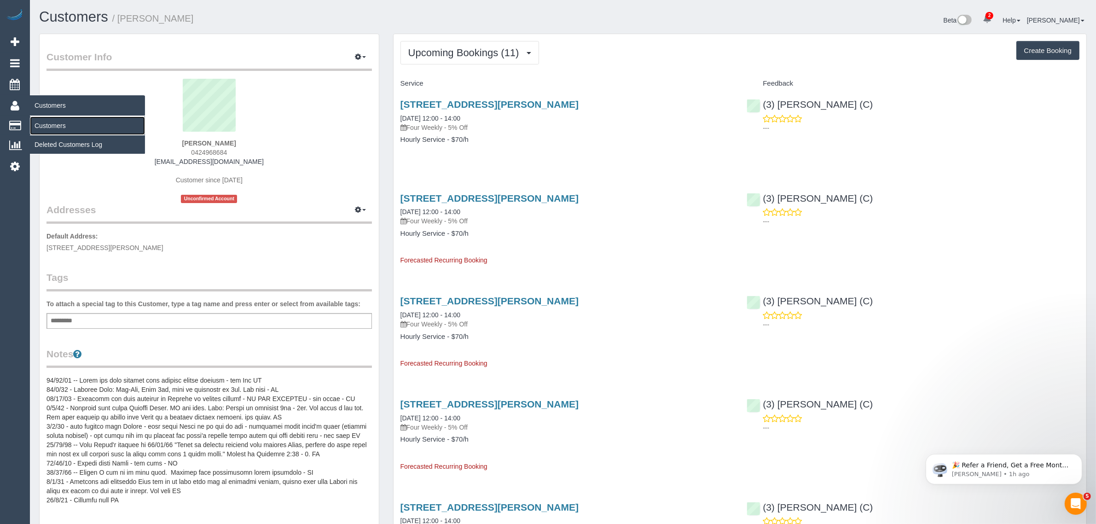
drag, startPoint x: 92, startPoint y: 130, endPoint x: 116, endPoint y: 102, distance: 37.0
click at [92, 130] on link "Customers" at bounding box center [87, 125] width 115 height 18
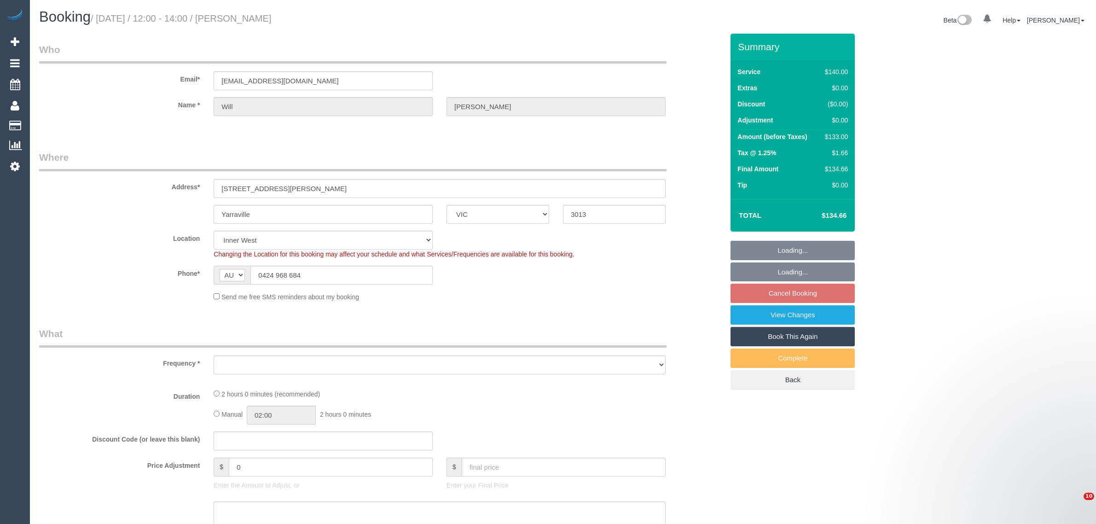
select select "VIC"
select select "string:stripe-pm_1NTX6T2GScqysDRV3uOnJ3sV"
select select "number:29"
select select "number:15"
select select "number:19"
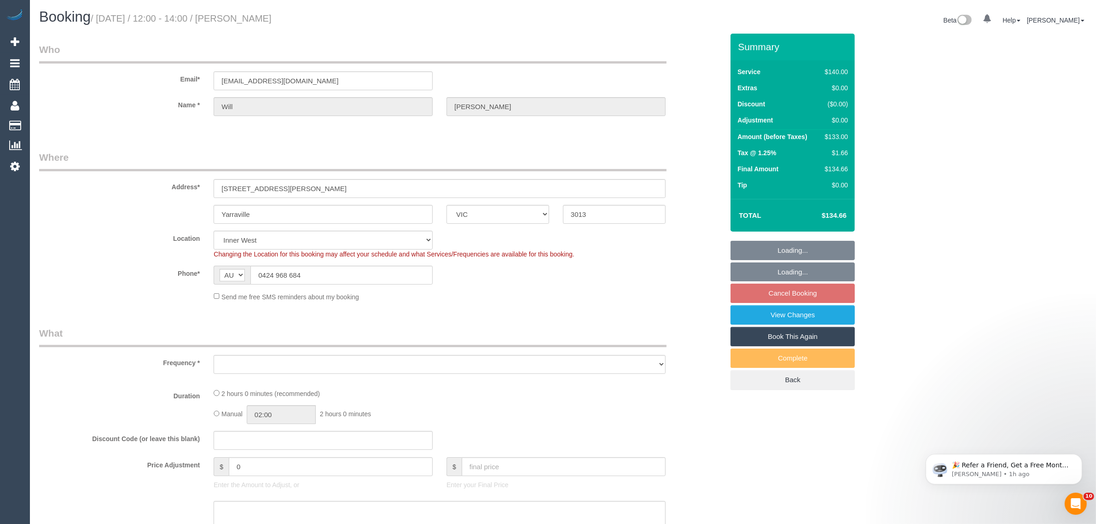
select select "number:22"
select select "number:33"
select select "number:13"
select select "object:872"
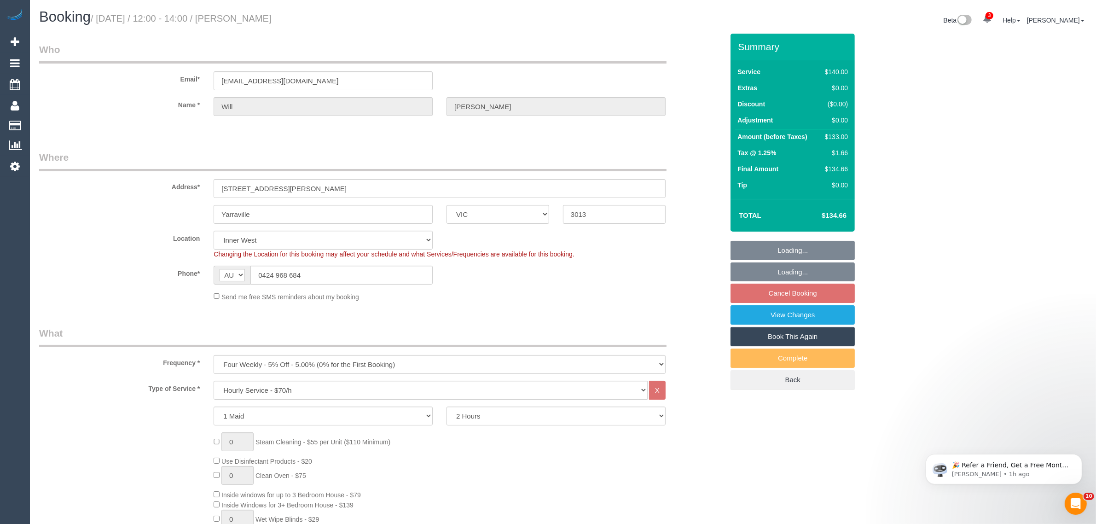
select select "spot4"
